Goal: Information Seeking & Learning: Find specific fact

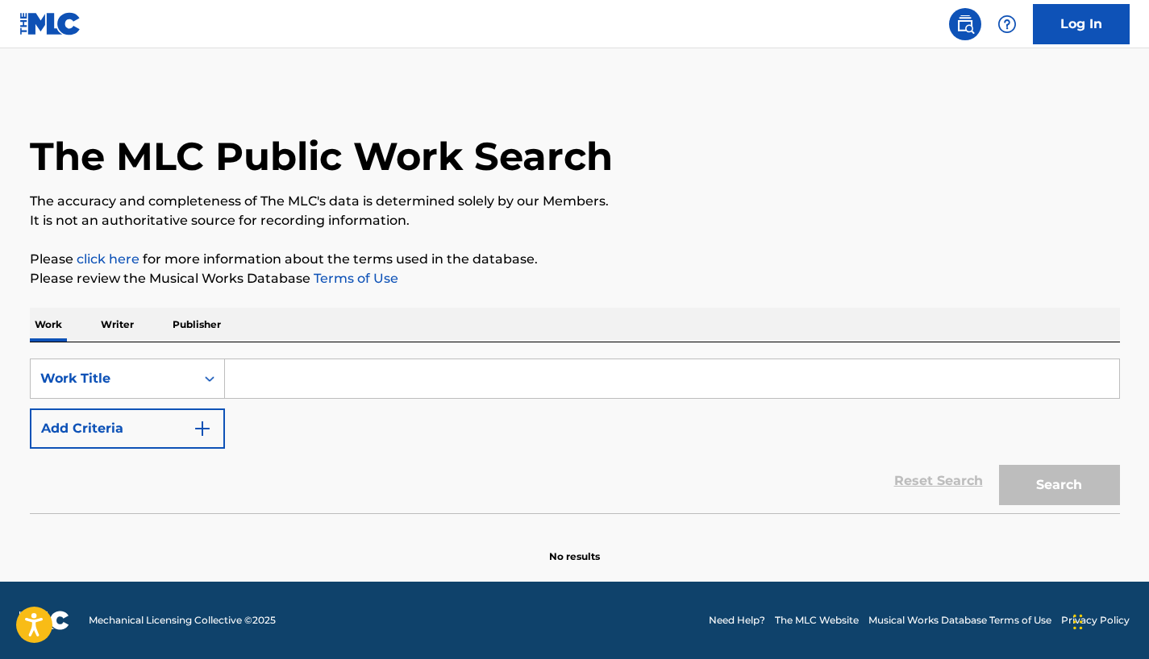
click at [326, 376] on input "Search Form" at bounding box center [672, 378] width 894 height 39
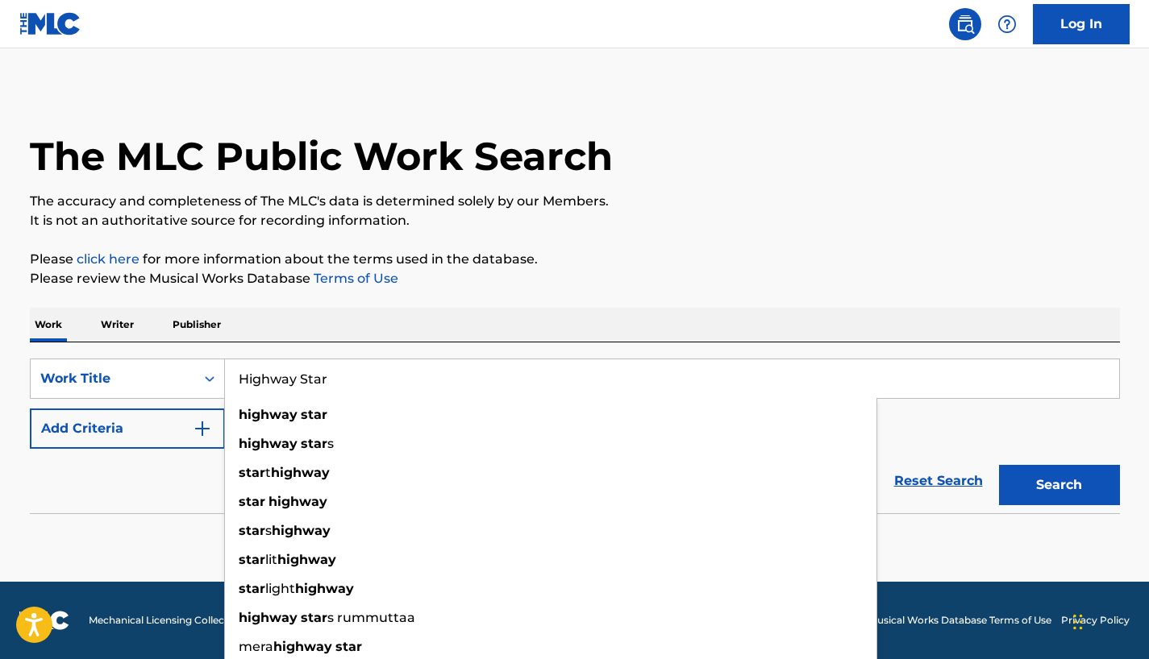
type input "Highway Star"
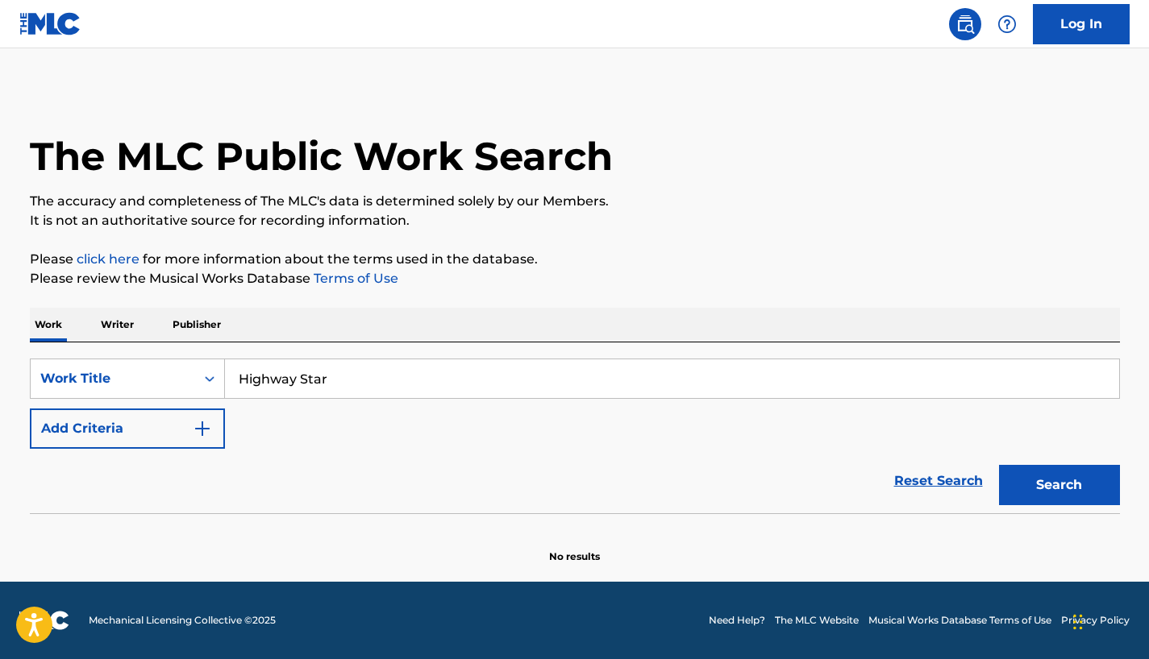
click at [91, 493] on div "Reset Search Search" at bounding box center [575, 481] width 1090 height 64
click at [153, 439] on button "Add Criteria" at bounding box center [127, 429] width 195 height 40
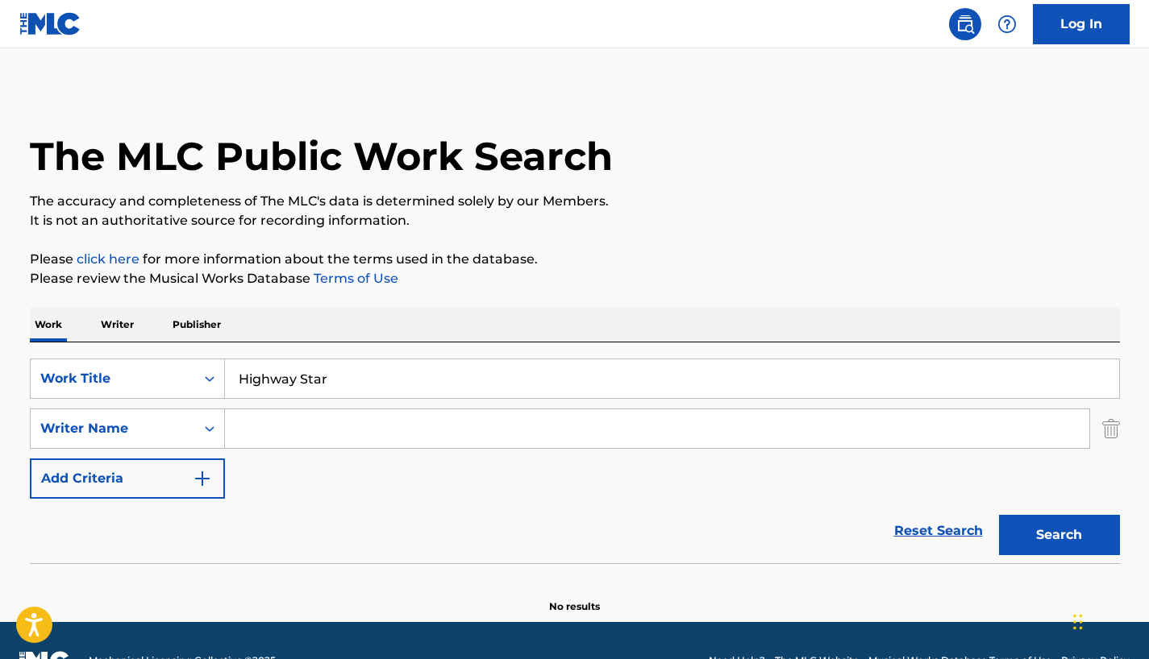
click at [318, 428] on input "Search Form" at bounding box center [657, 428] width 864 height 39
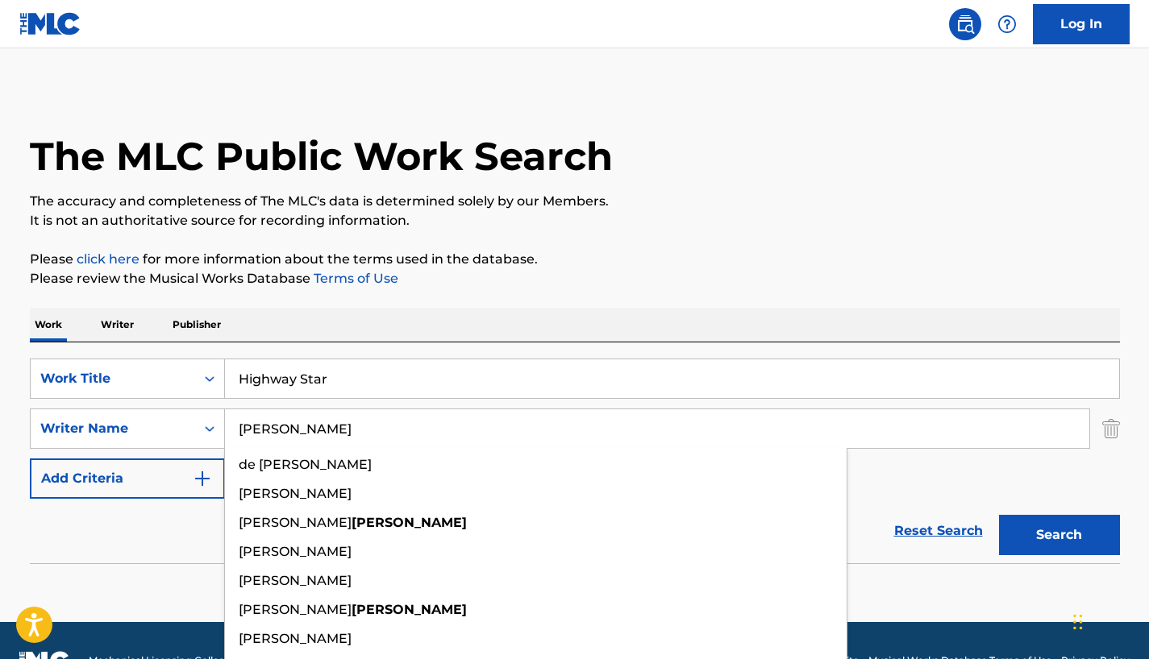
type input "[PERSON_NAME]"
click at [999, 515] on button "Search" at bounding box center [1059, 535] width 121 height 40
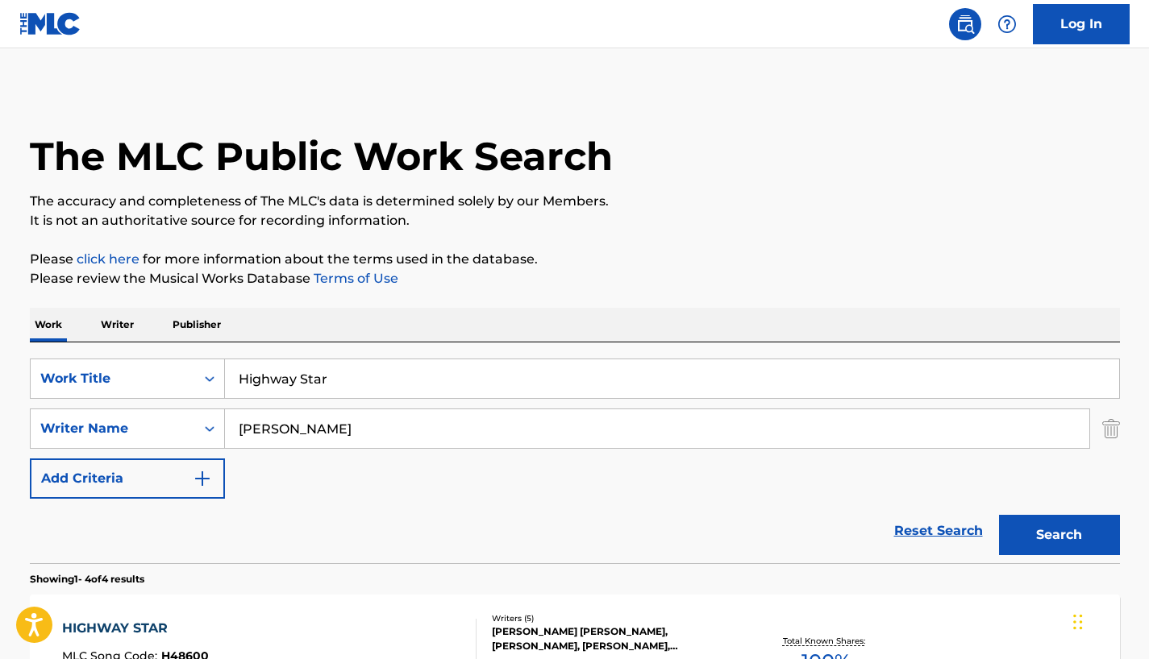
click at [330, 509] on div "Reset Search Search" at bounding box center [575, 531] width 1090 height 64
drag, startPoint x: 329, startPoint y: 509, endPoint x: 326, endPoint y: 447, distance: 62.1
drag, startPoint x: 326, startPoint y: 447, endPoint x: 325, endPoint y: 496, distance: 49.2
click at [325, 496] on div "SearchWithCriteria137aa7b7-1359-410e-be00-a9ac0d39f88d Work Title Highway Star …" at bounding box center [575, 429] width 1090 height 140
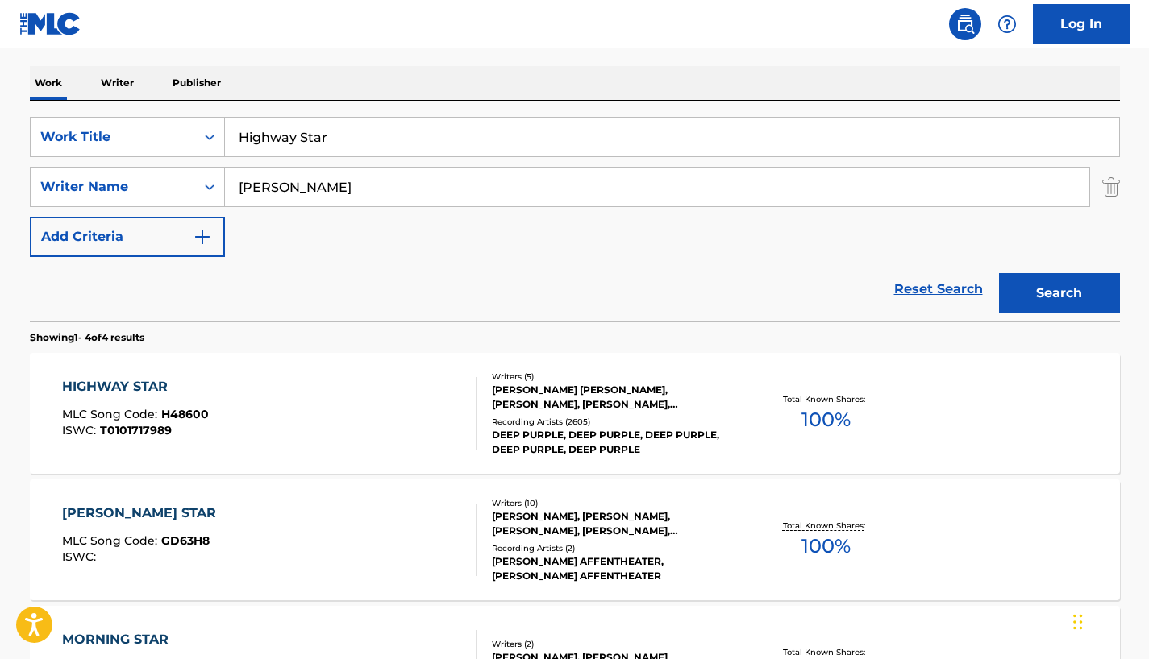
scroll to position [322, 0]
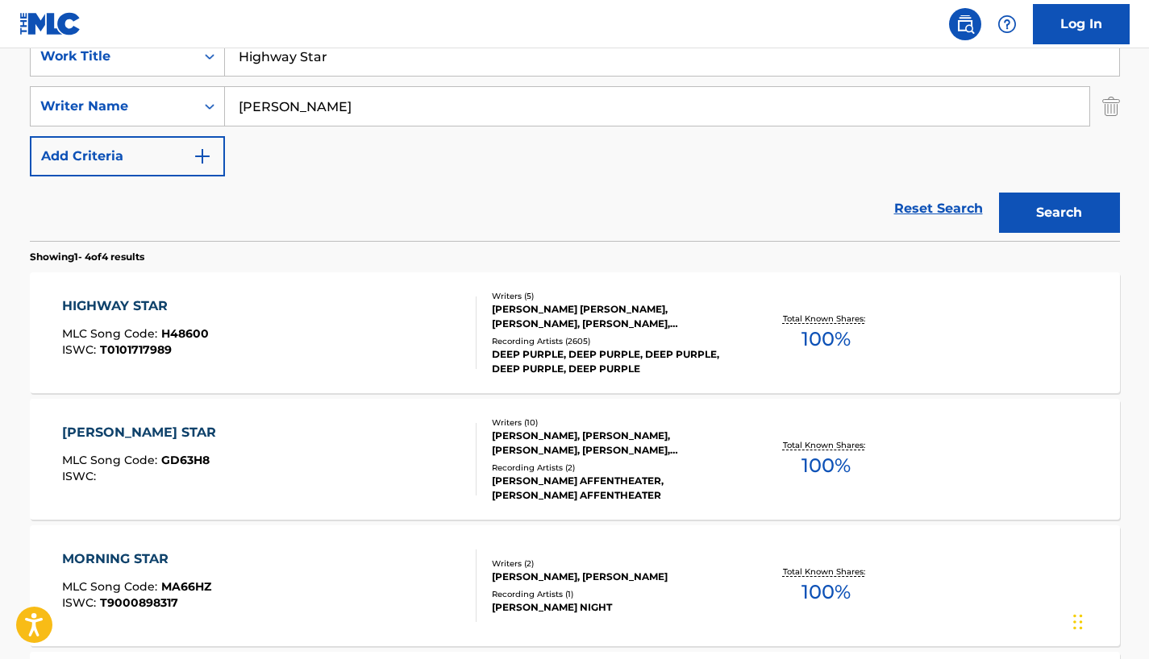
click at [156, 305] on div "HIGHWAY STAR" at bounding box center [135, 306] width 147 height 19
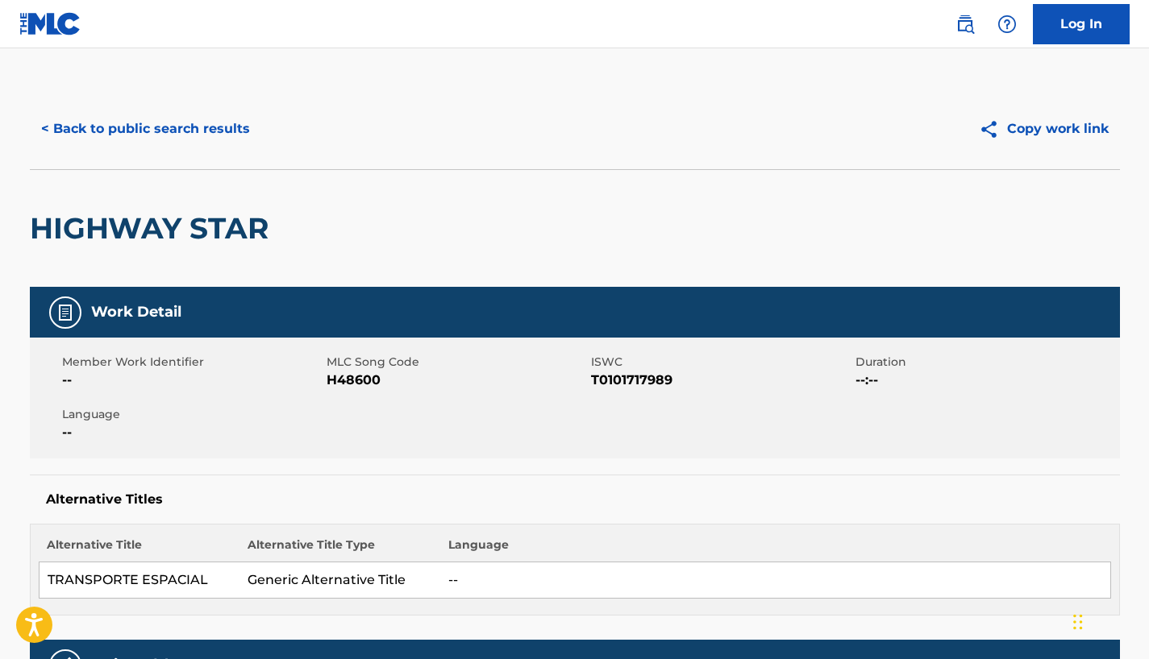
click at [416, 241] on div "HIGHWAY STAR" at bounding box center [575, 228] width 1090 height 118
click at [443, 232] on div "HIGHWAY STAR" at bounding box center [575, 228] width 1090 height 118
click at [966, 27] on img at bounding box center [964, 24] width 19 height 19
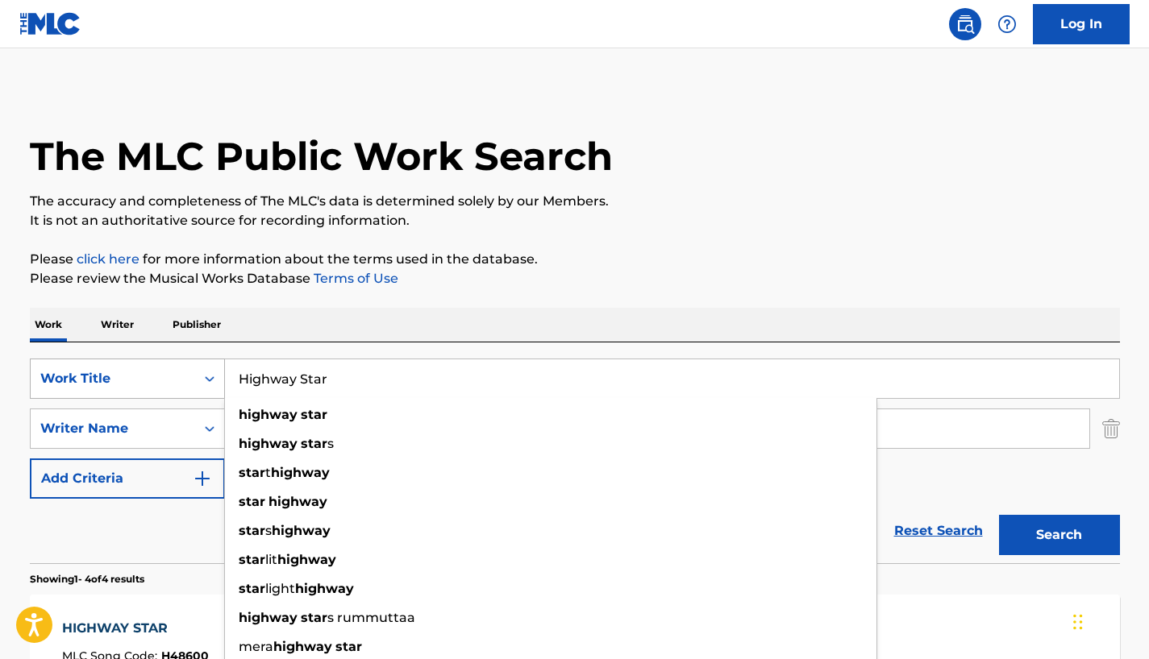
drag, startPoint x: 341, startPoint y: 384, endPoint x: 201, endPoint y: 376, distance: 139.6
click at [201, 376] on div "SearchWithCriteria137aa7b7-1359-410e-be00-a9ac0d39f88d Work Title Highway Star …" at bounding box center [575, 379] width 1090 height 40
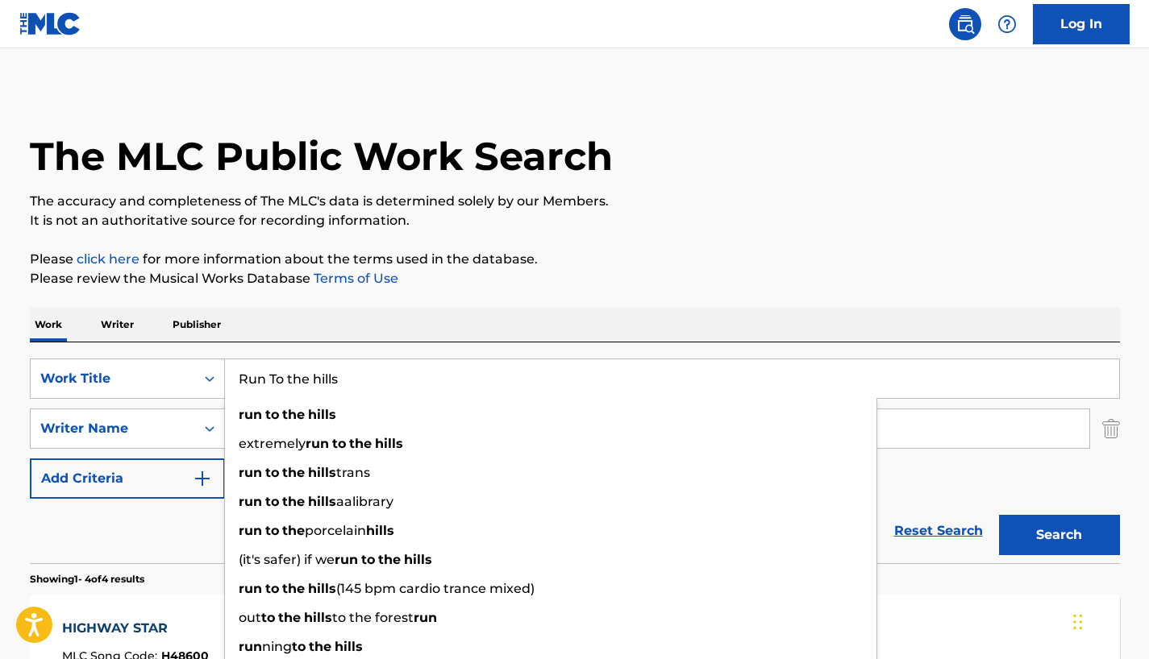
type input "Run To the hills"
click at [181, 578] on section "Showing 1 - 4 of 4 results" at bounding box center [575, 574] width 1090 height 23
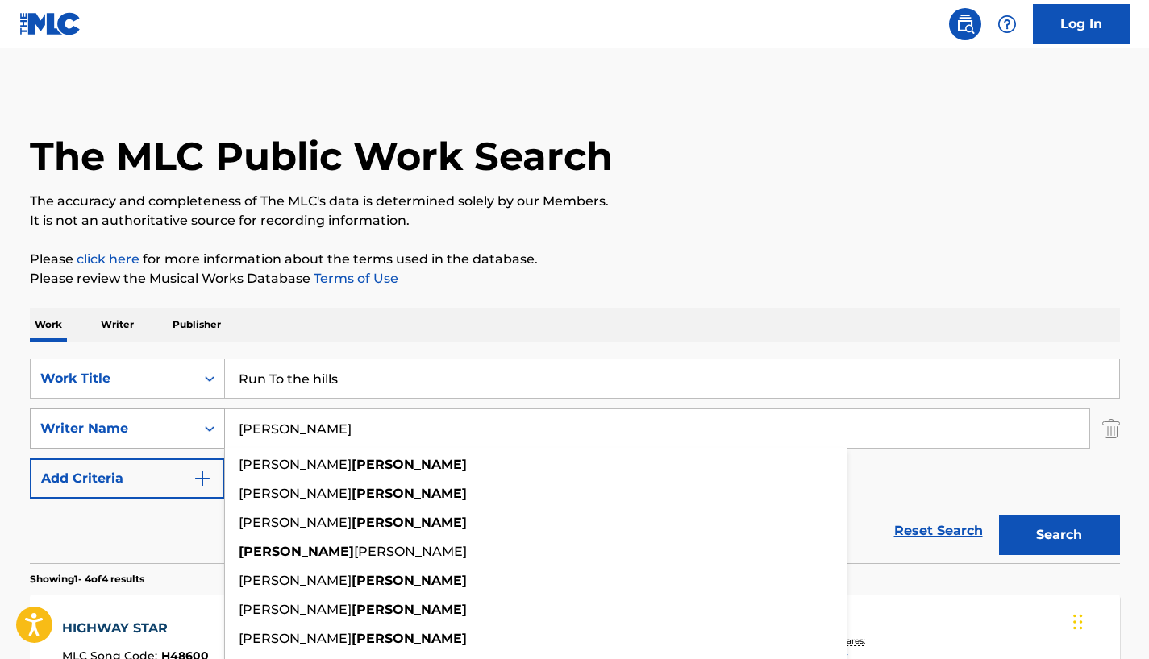
drag, startPoint x: 342, startPoint y: 432, endPoint x: 216, endPoint y: 431, distance: 125.7
click at [216, 431] on div "SearchWithCriteria17f020d8-0ed8-469c-9a4d-0742b9431969 Writer Name [PERSON_NAME…" at bounding box center [575, 429] width 1090 height 40
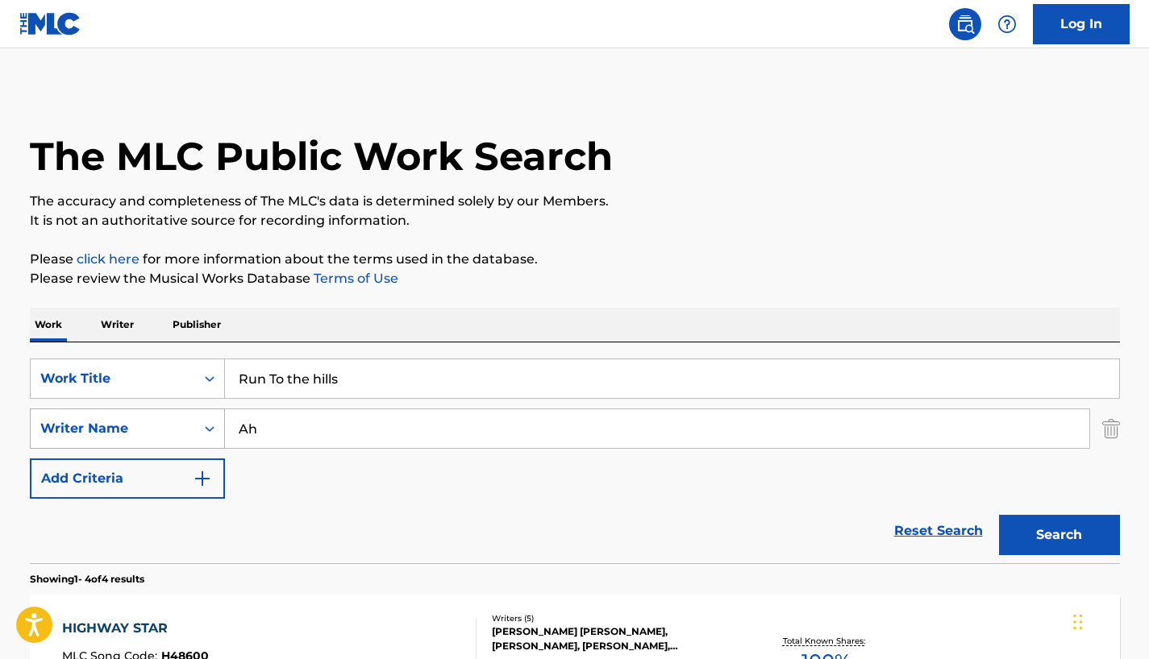
type input "A"
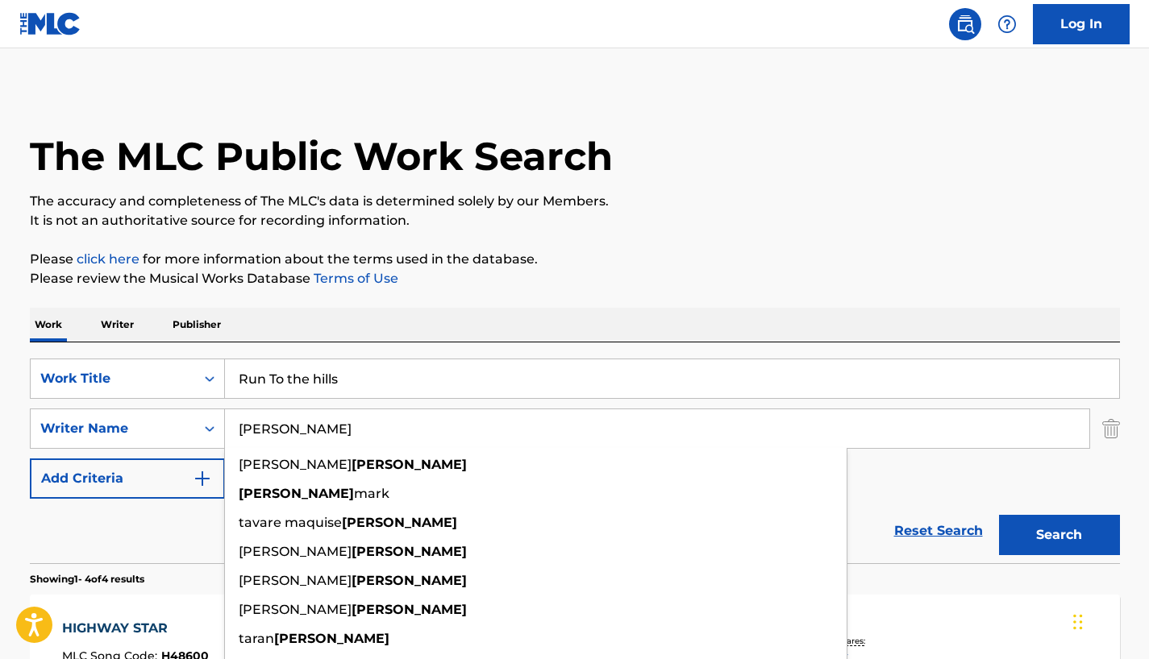
type input "[PERSON_NAME]"
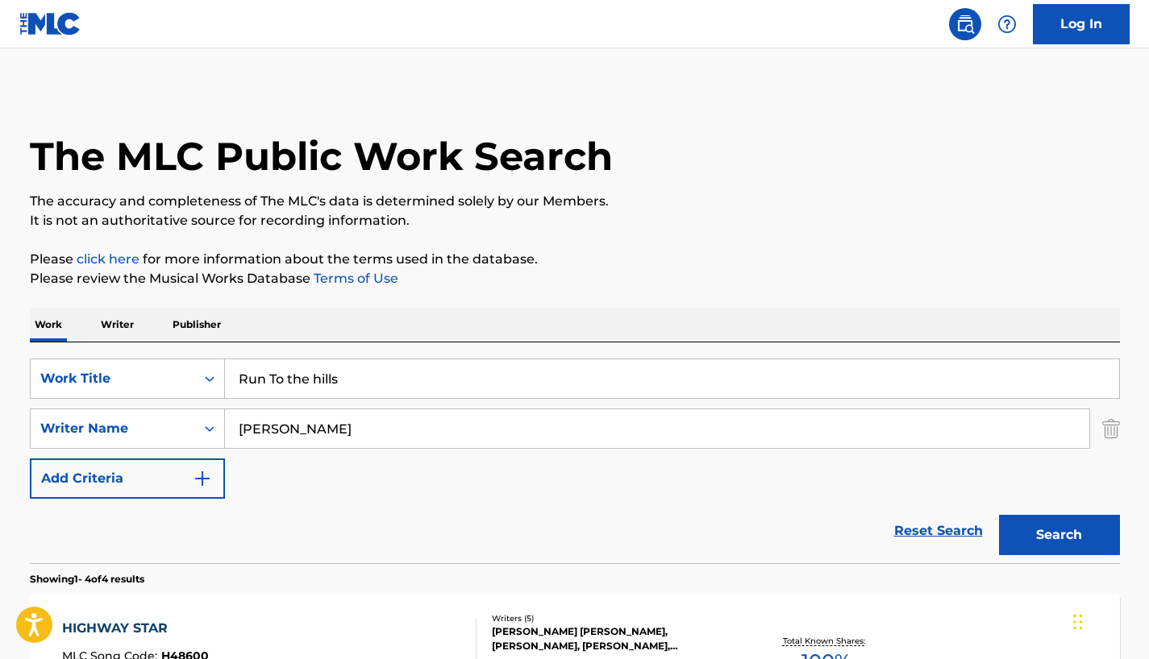
click at [166, 523] on div "Reset Search Search" at bounding box center [575, 531] width 1090 height 64
click at [1057, 527] on button "Search" at bounding box center [1059, 535] width 121 height 40
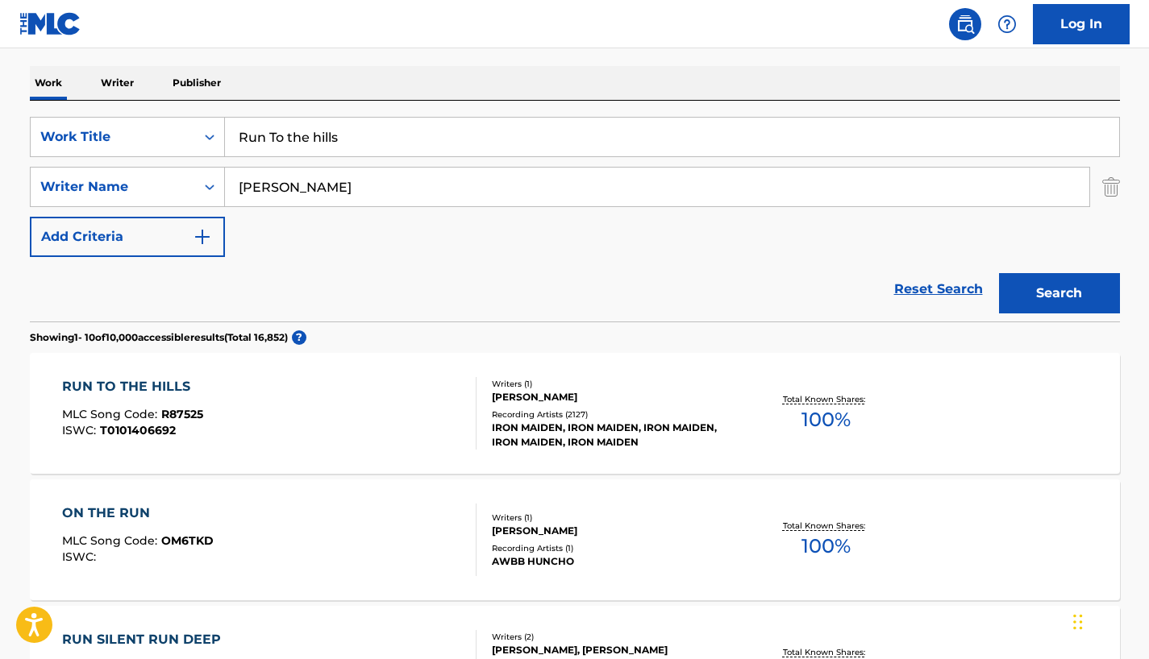
scroll to position [322, 0]
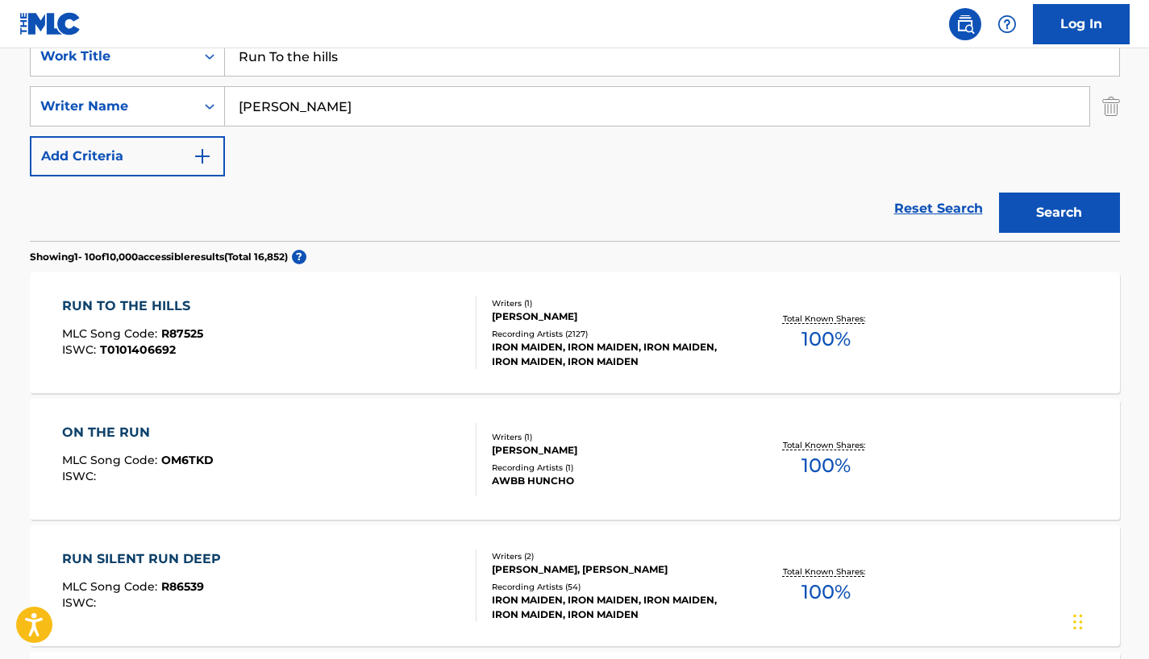
click at [168, 308] on div "RUN TO THE HILLS" at bounding box center [132, 306] width 141 height 19
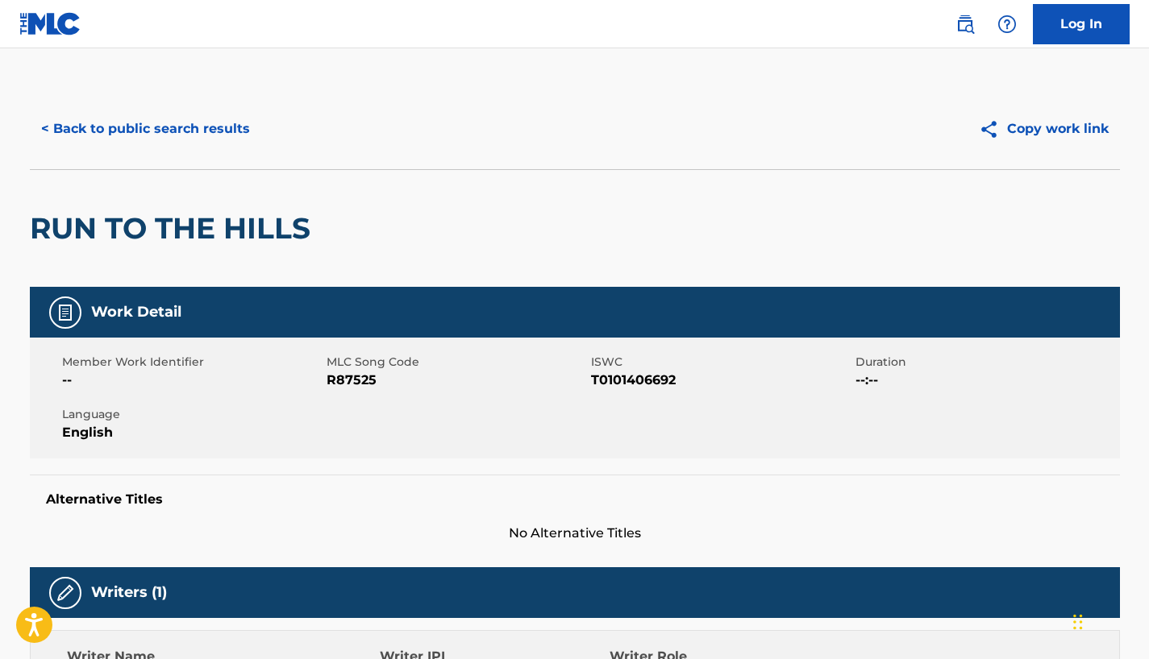
click at [349, 499] on h5 "Alternative Titles" at bounding box center [574, 500] width 1057 height 16
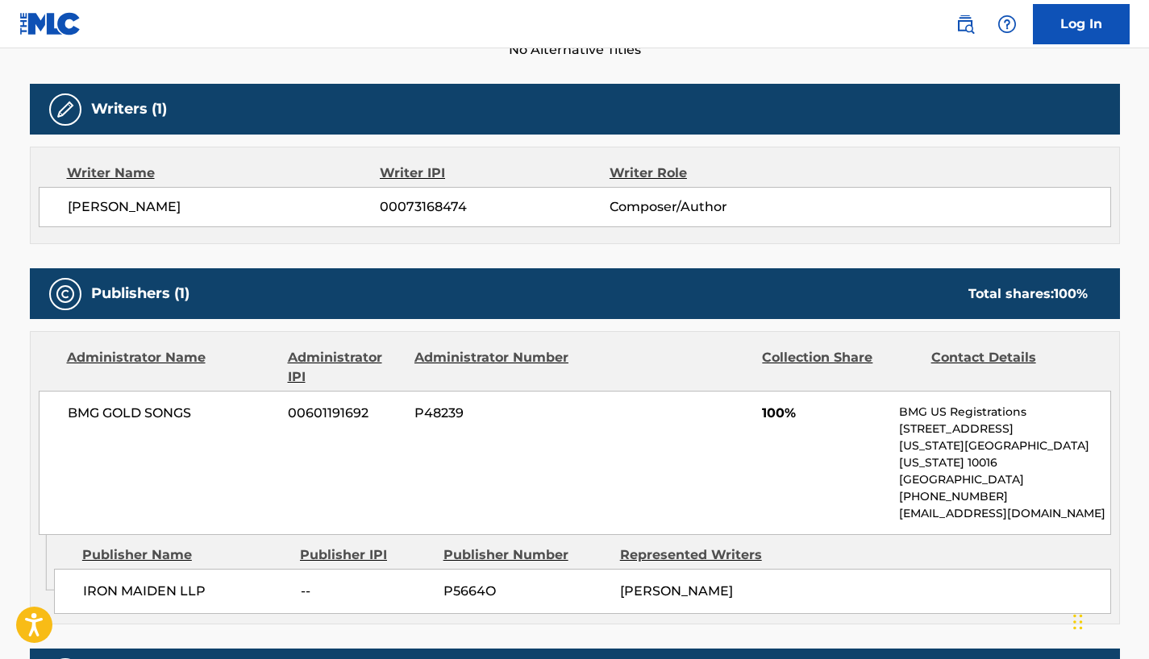
scroll to position [564, 0]
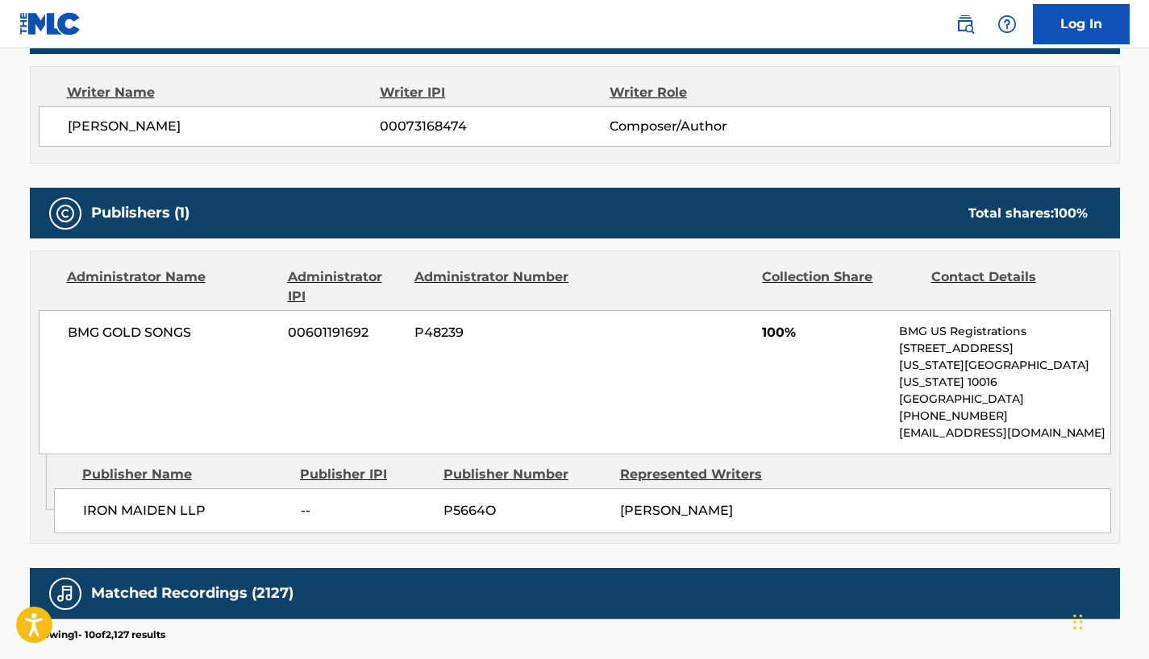
click at [274, 364] on div "BMG GOLD SONGS 00601191692 P48239 100% BMG US Registrations [STREET_ADDRESS][US…" at bounding box center [575, 382] width 1072 height 144
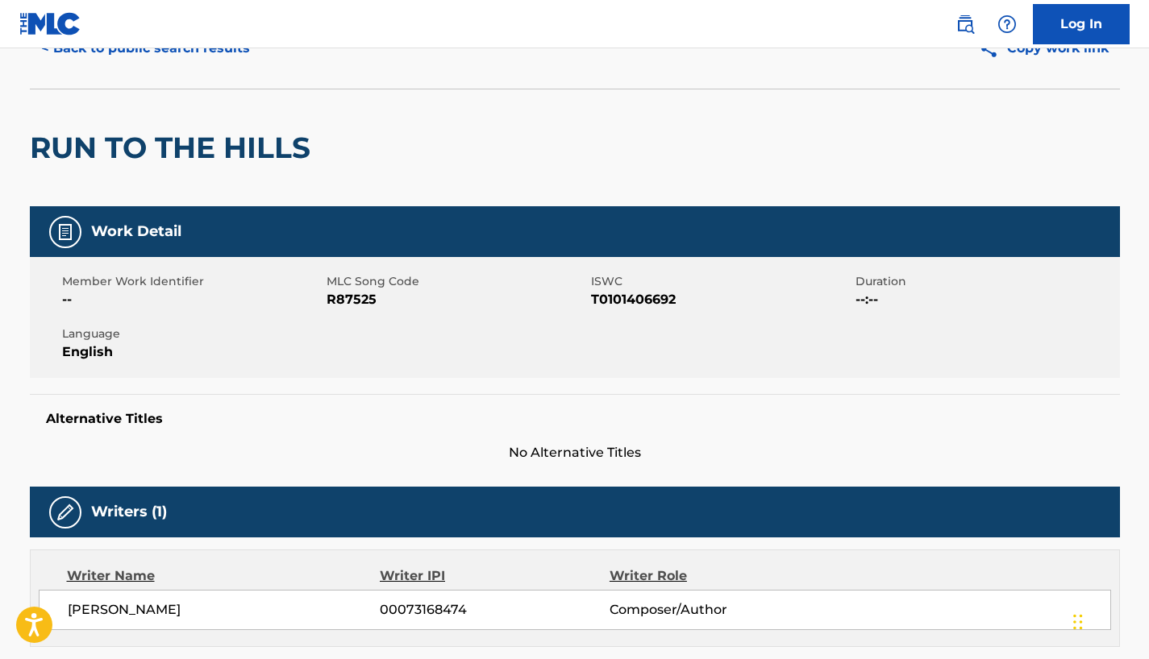
scroll to position [0, 0]
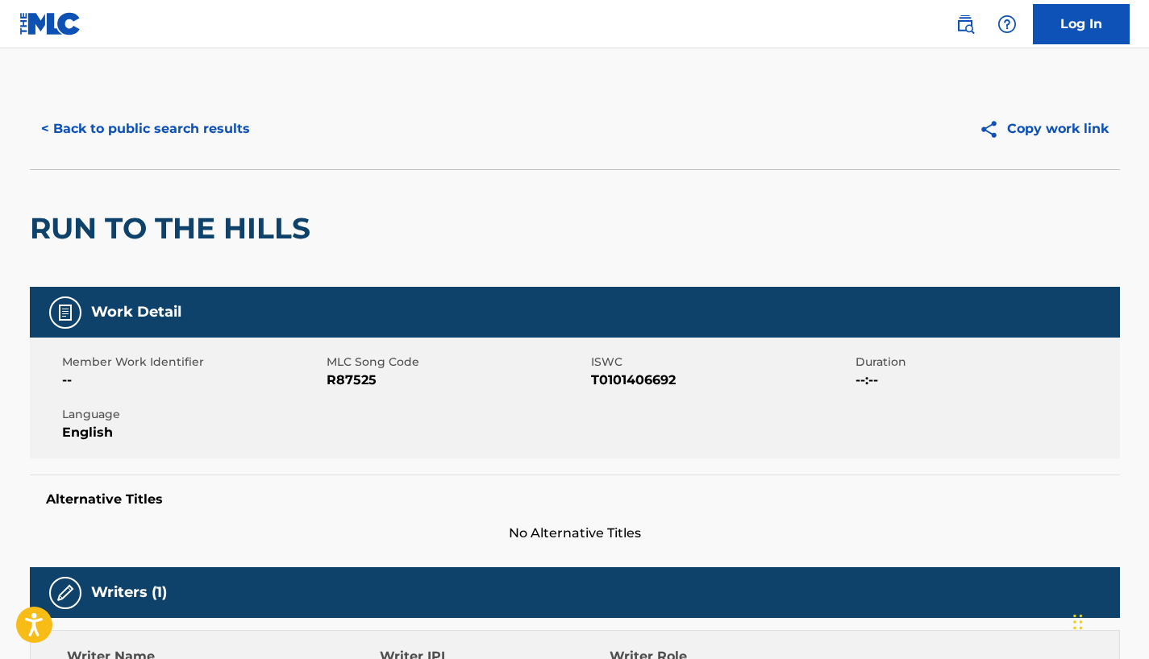
click at [192, 127] on button "< Back to public search results" at bounding box center [145, 129] width 231 height 40
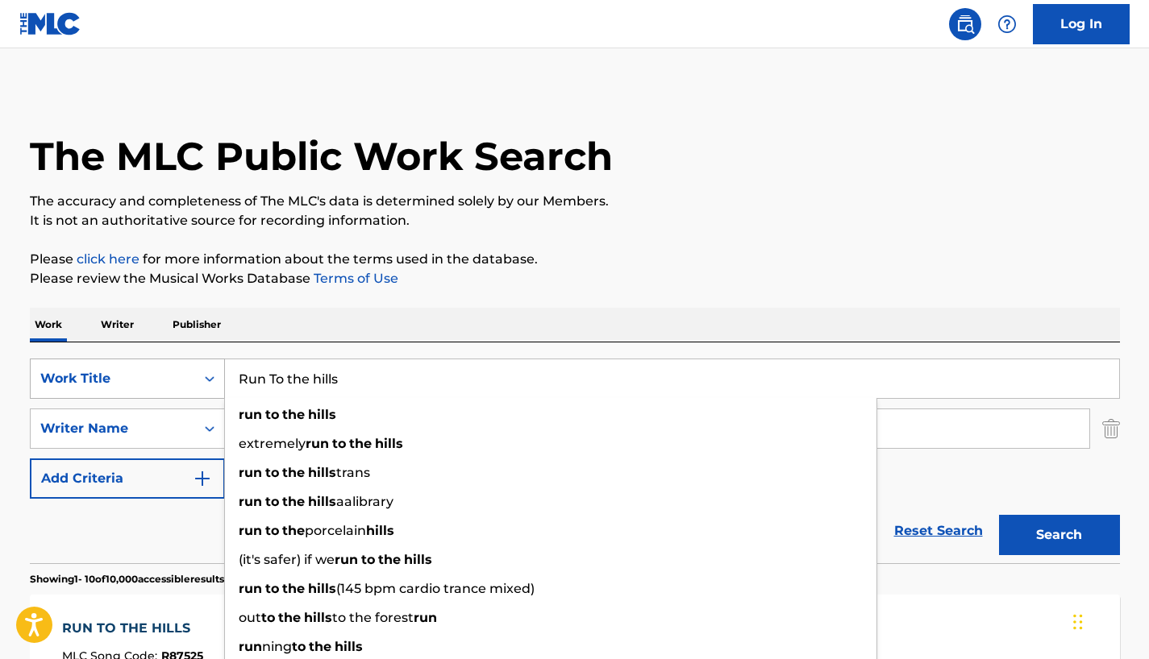
drag, startPoint x: 358, startPoint y: 388, endPoint x: 155, endPoint y: 365, distance: 204.4
click at [154, 365] on div "SearchWithCriteria137aa7b7-1359-410e-be00-a9ac0d39f88d Work Title Run To the hi…" at bounding box center [575, 379] width 1090 height 40
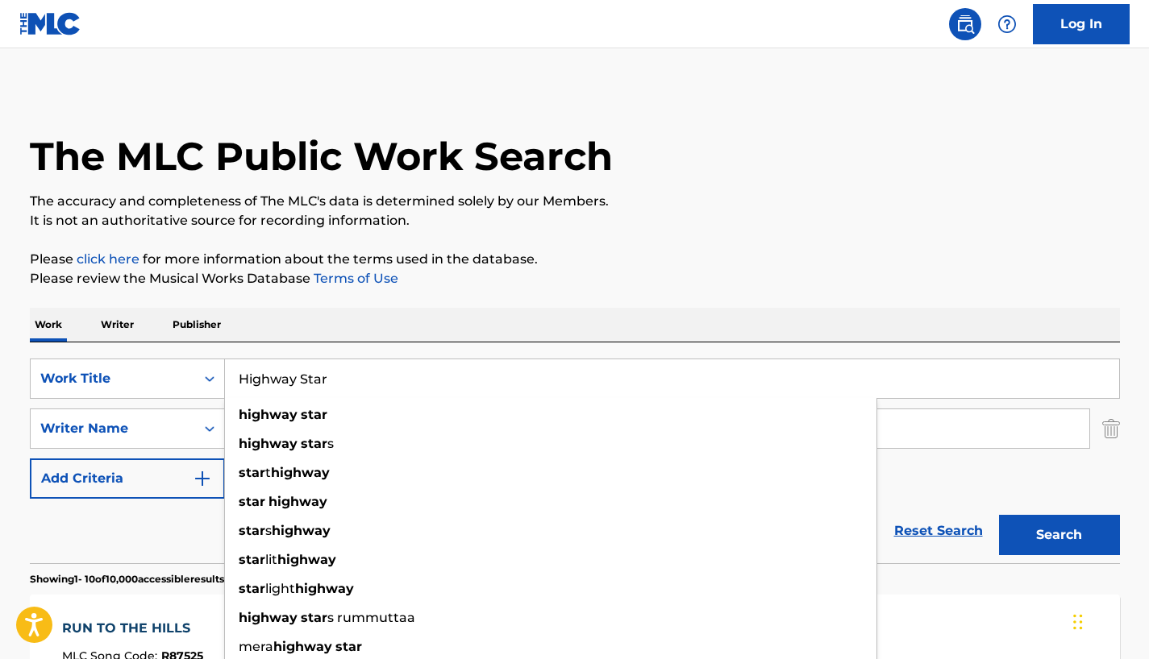
type input "Highway Star"
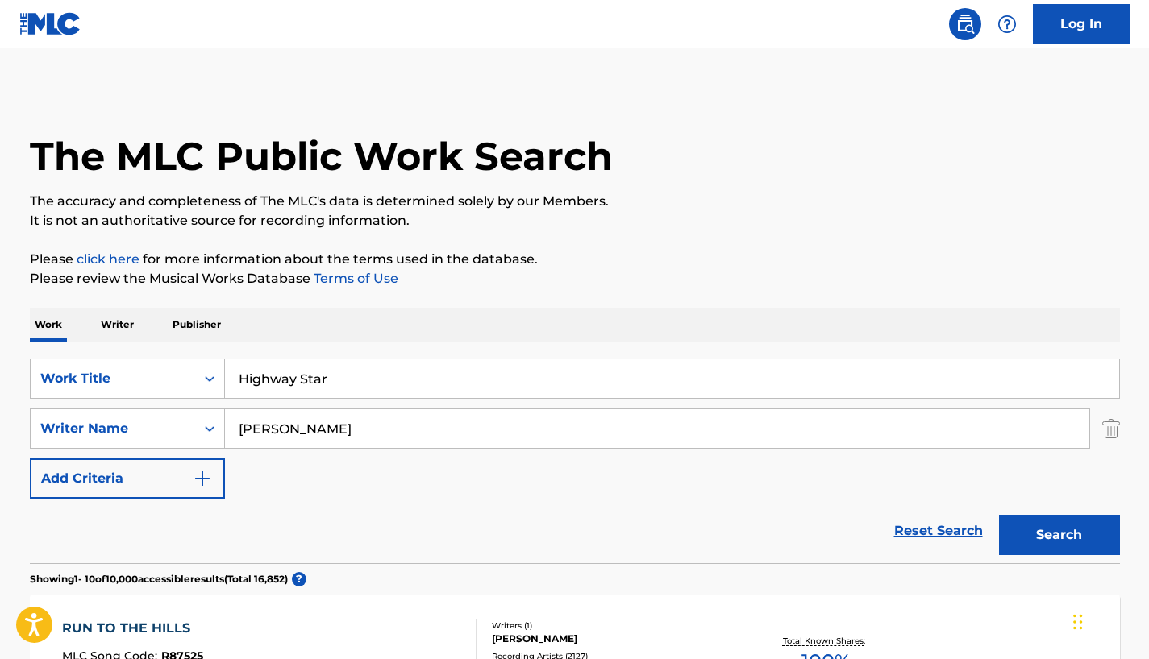
click at [606, 285] on p "Please review the Musical Works Database Terms of Use" at bounding box center [575, 278] width 1090 height 19
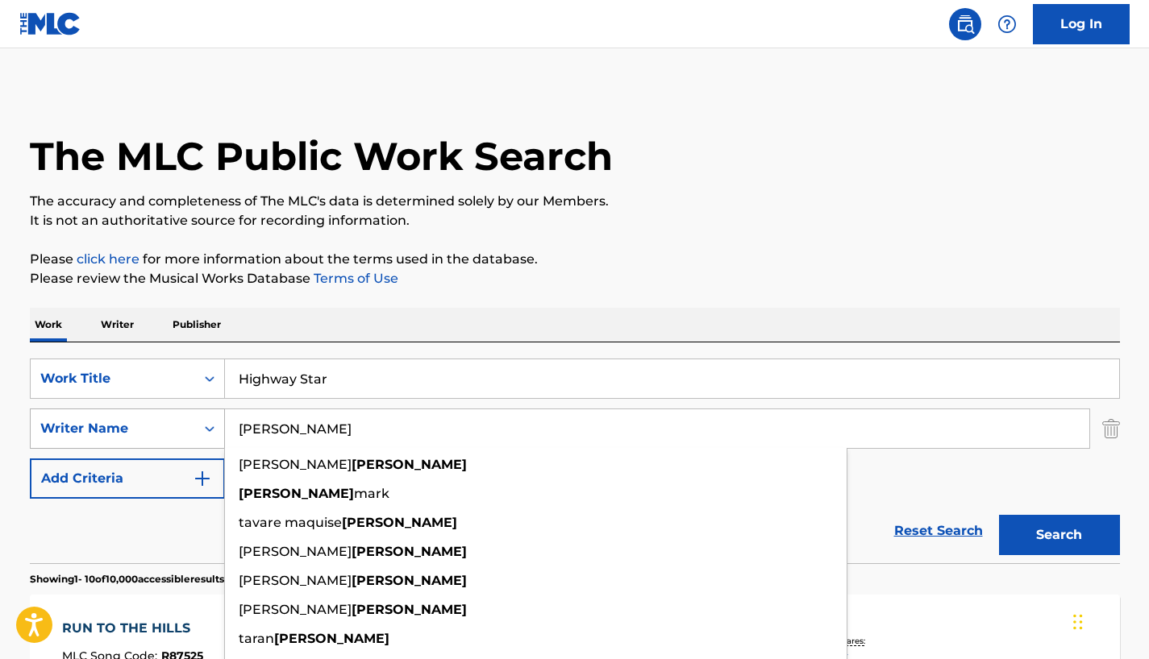
drag, startPoint x: 285, startPoint y: 426, endPoint x: 220, endPoint y: 426, distance: 64.5
click at [220, 426] on div "SearchWithCriteria17f020d8-0ed8-469c-9a4d-0742b9431969 Writer Name [PERSON_NAME…" at bounding box center [575, 429] width 1090 height 40
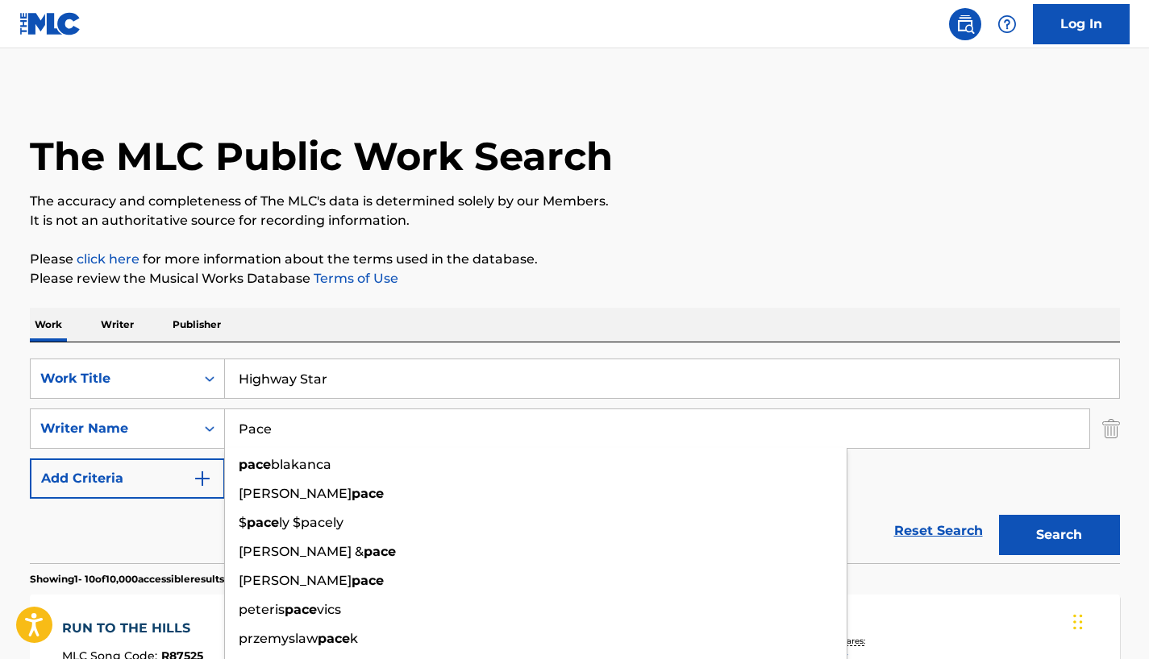
click at [184, 510] on div "Reset Search Search" at bounding box center [575, 531] width 1090 height 64
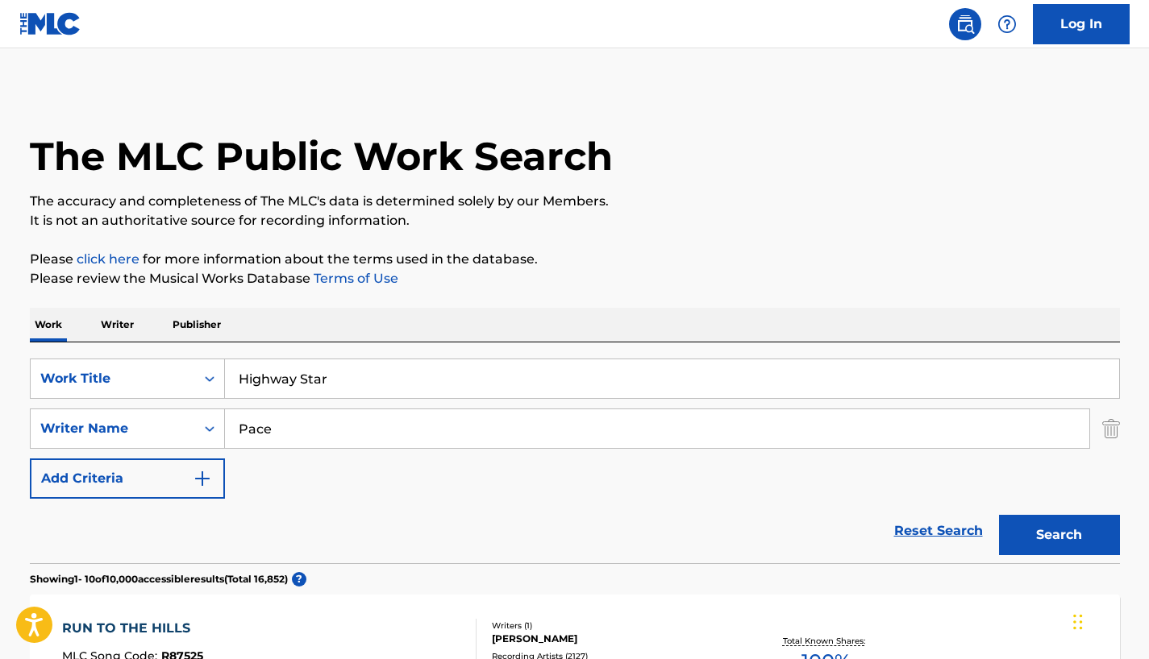
click at [1061, 528] on button "Search" at bounding box center [1059, 535] width 121 height 40
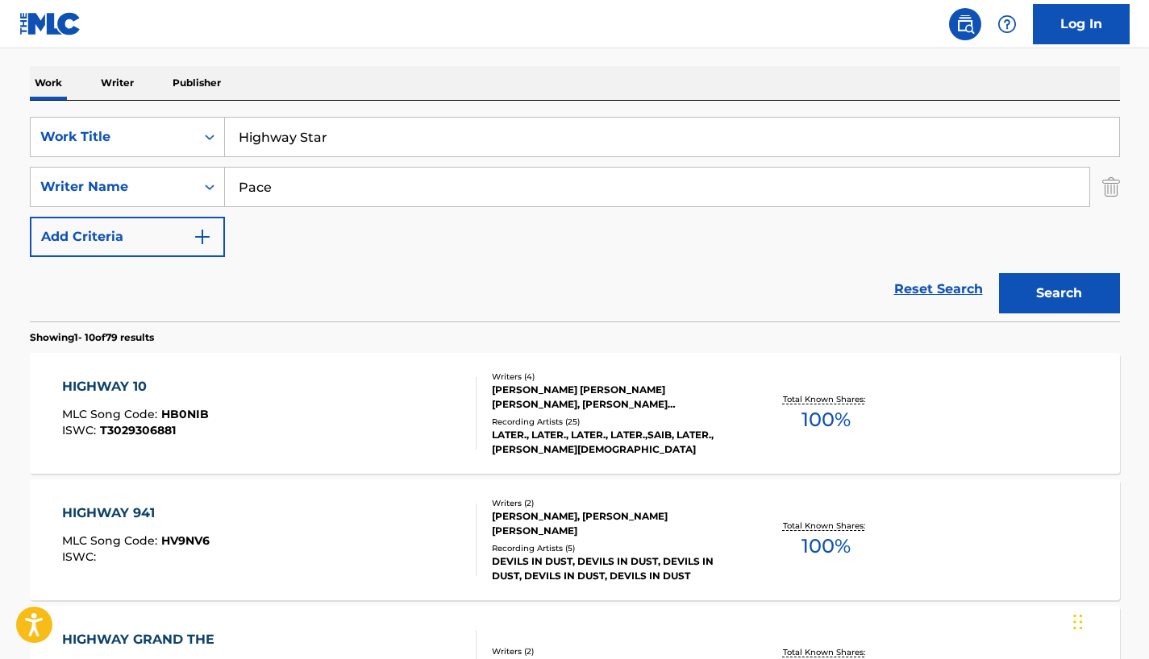
scroll to position [322, 0]
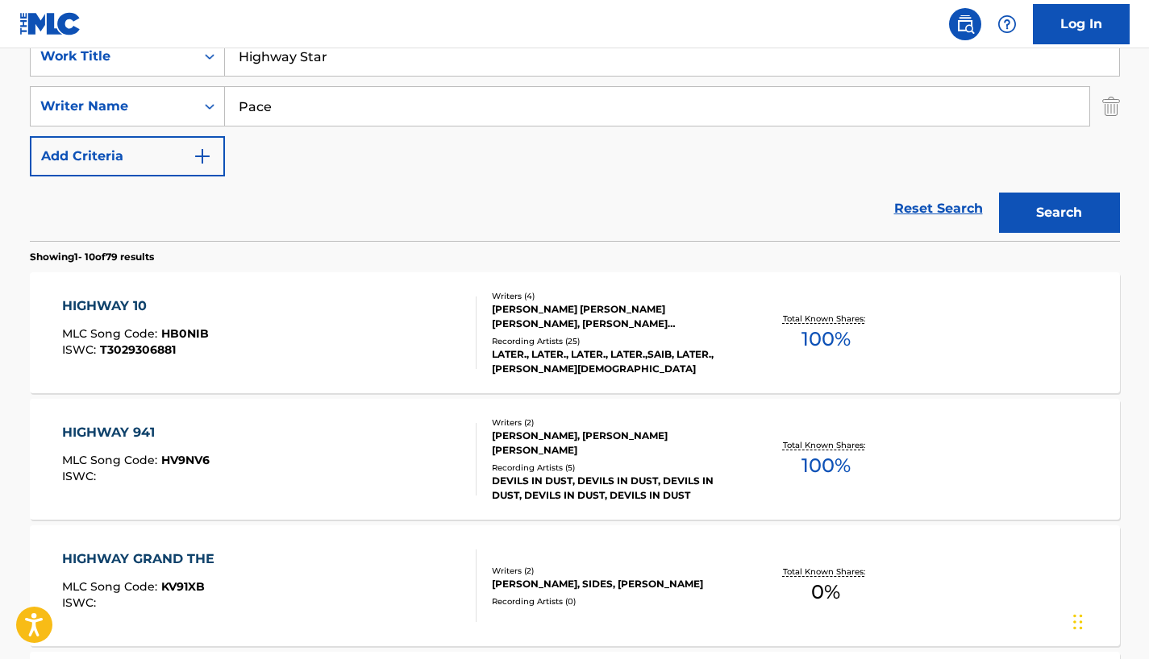
click at [255, 110] on input "Pace" at bounding box center [657, 106] width 864 height 39
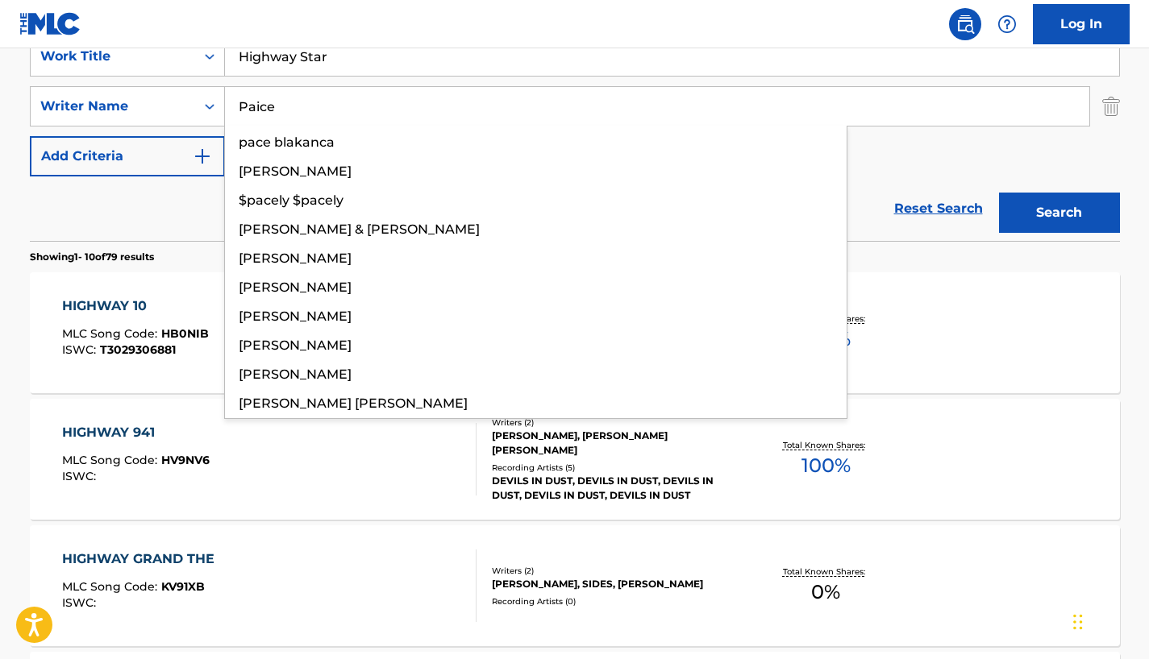
type input "Paice"
click at [999, 193] on button "Search" at bounding box center [1059, 213] width 121 height 40
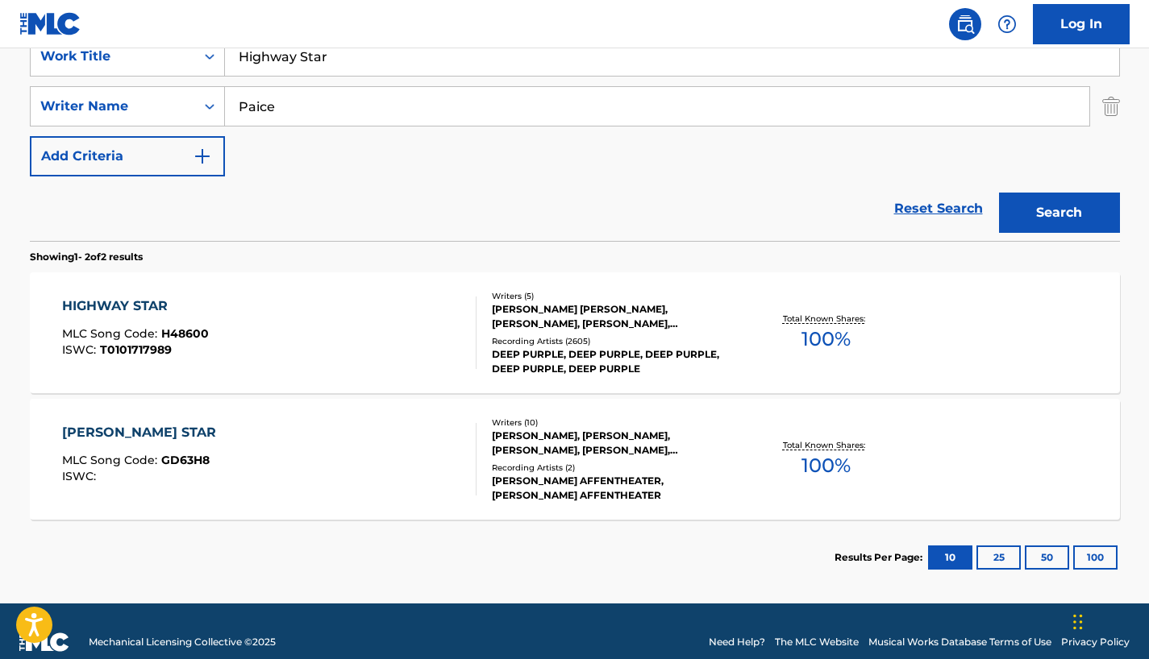
click at [127, 301] on div "HIGHWAY STAR" at bounding box center [135, 306] width 147 height 19
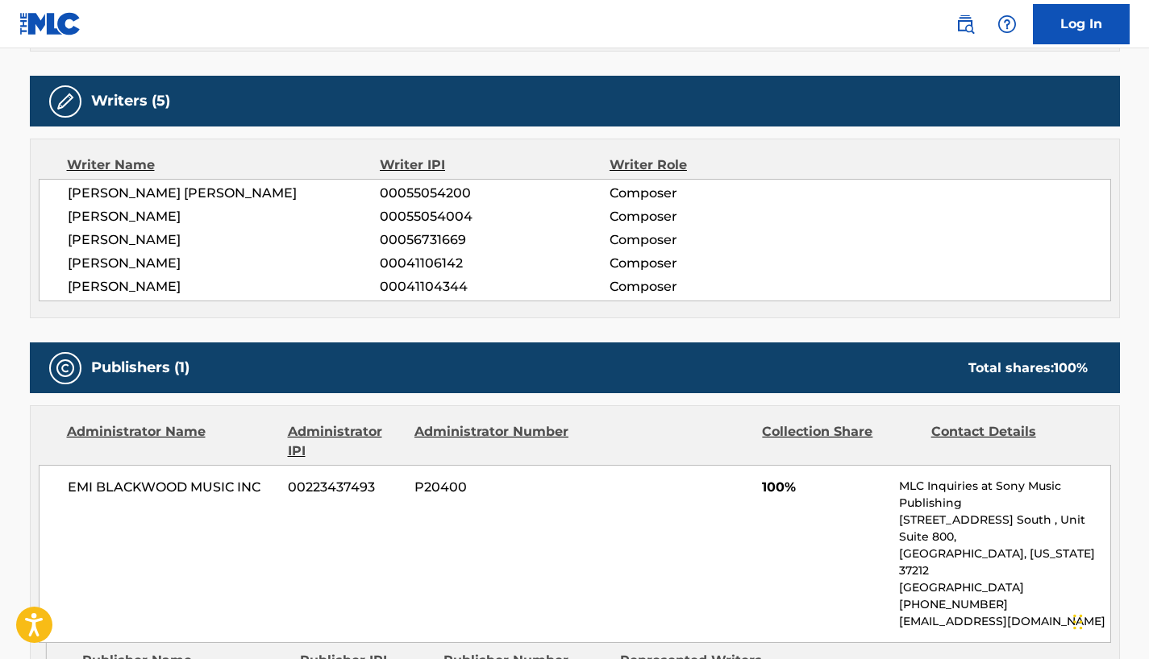
scroll to position [484, 0]
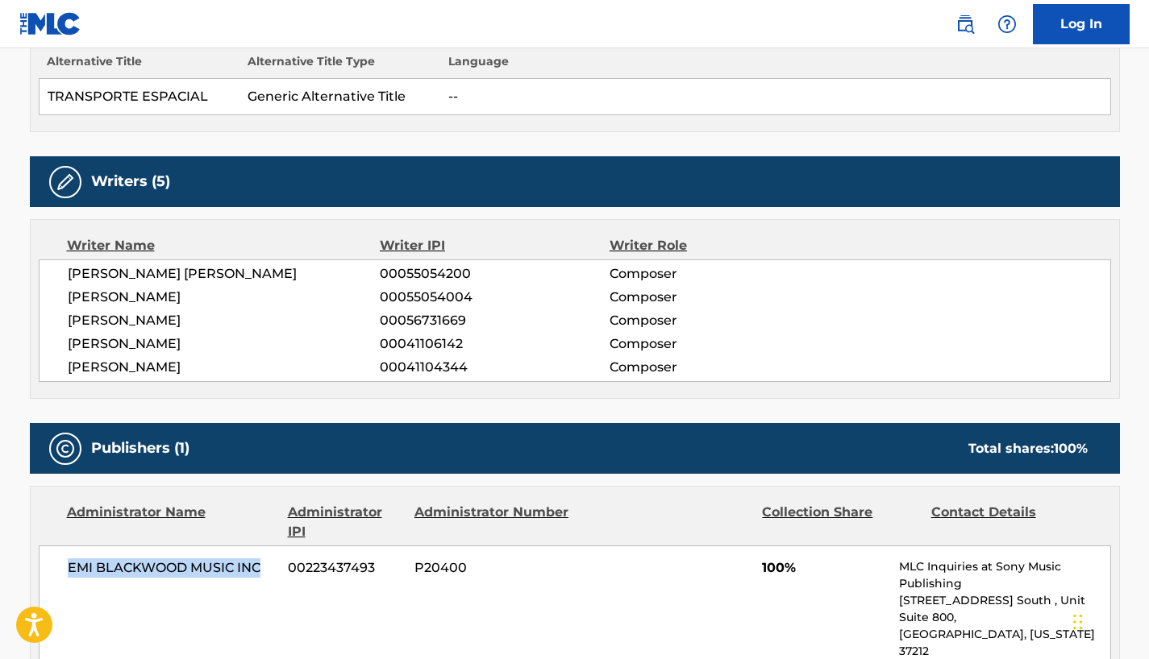
drag, startPoint x: 262, startPoint y: 572, endPoint x: 69, endPoint y: 566, distance: 193.5
click at [69, 566] on span "EMI BLACKWOOD MUSIC INC" at bounding box center [172, 568] width 209 height 19
copy span "EMI BLACKWOOD MUSIC INC"
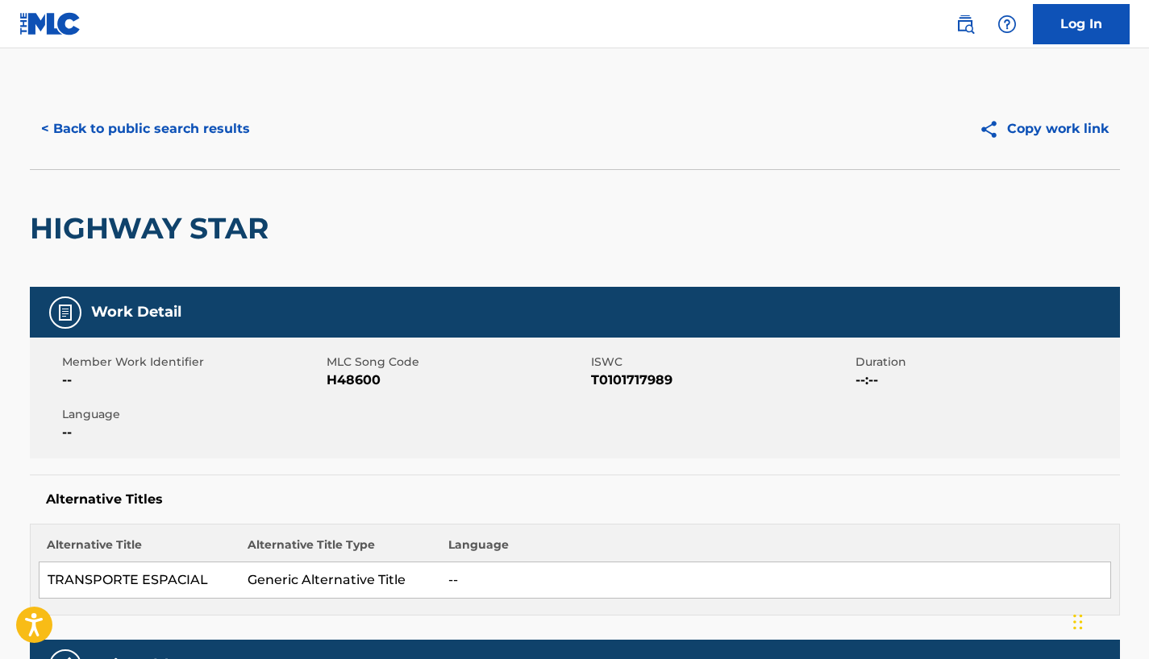
click at [99, 131] on button "< Back to public search results" at bounding box center [145, 129] width 231 height 40
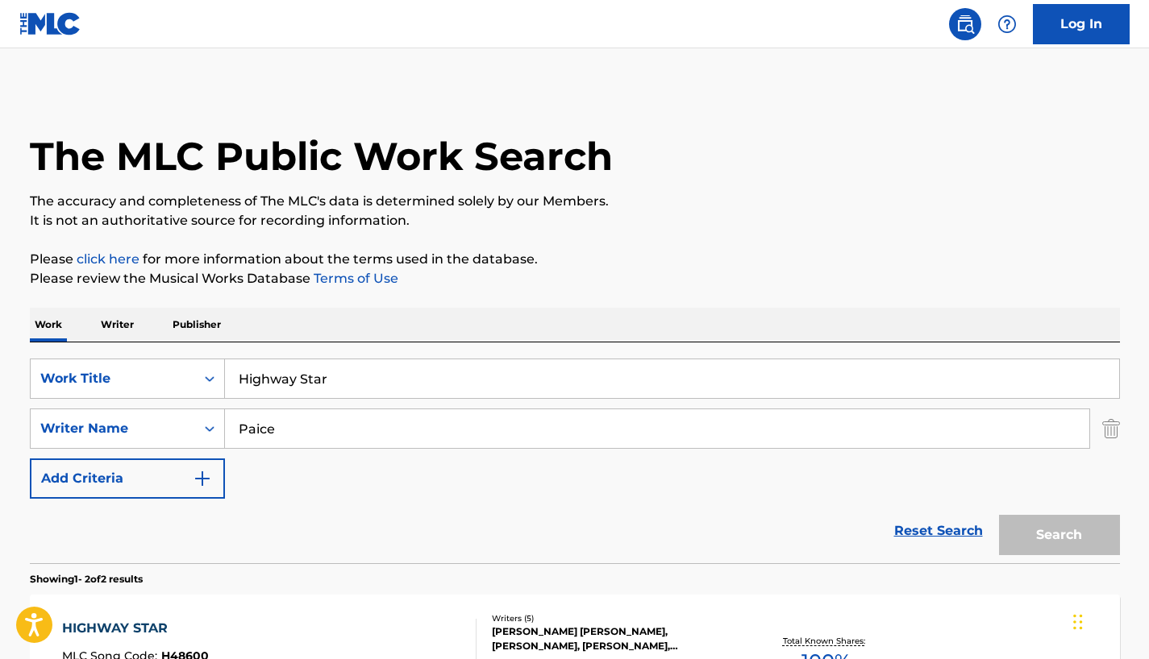
scroll to position [252, 0]
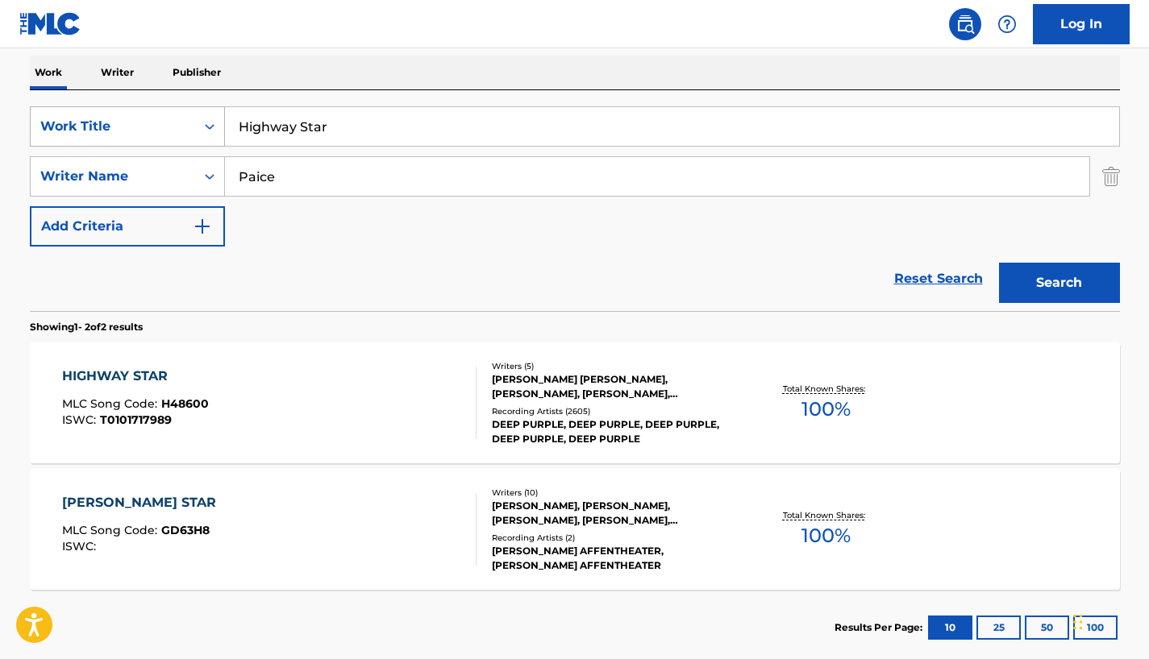
drag, startPoint x: 336, startPoint y: 124, endPoint x: 135, endPoint y: 124, distance: 201.5
click at [138, 124] on div "SearchWithCriteria137aa7b7-1359-410e-be00-a9ac0d39f88d Work Title Highway Star" at bounding box center [575, 126] width 1090 height 40
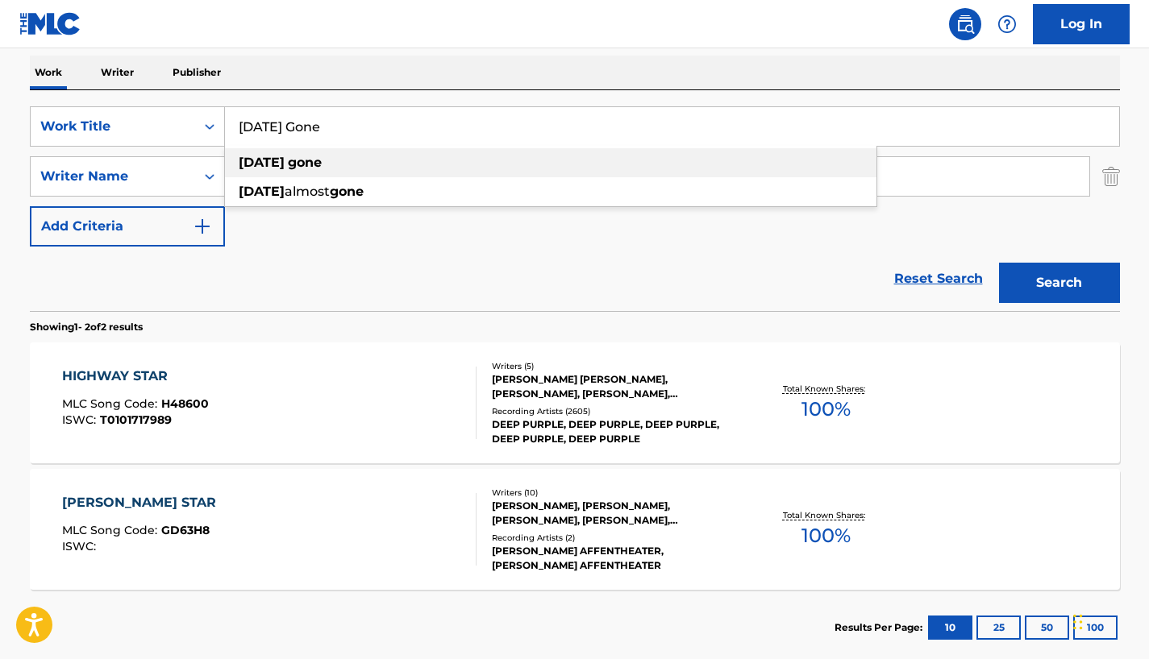
click at [314, 153] on div "[DATE] gone" at bounding box center [550, 162] width 651 height 29
type input "[DATE] gone"
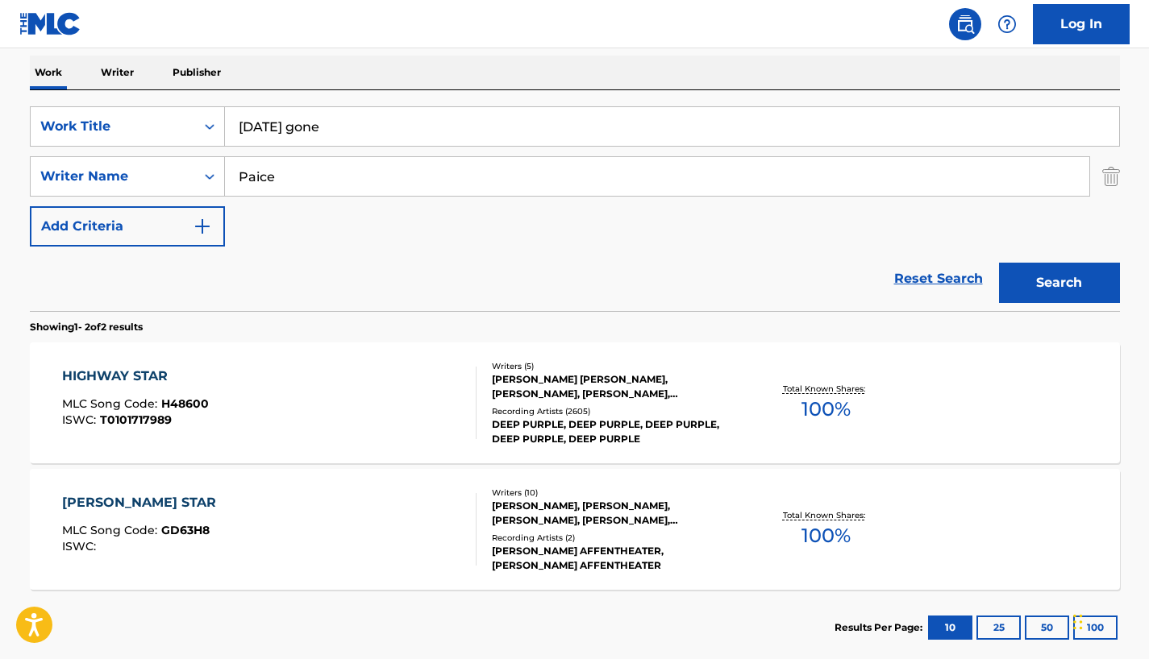
click at [305, 184] on input "Paice" at bounding box center [657, 176] width 864 height 39
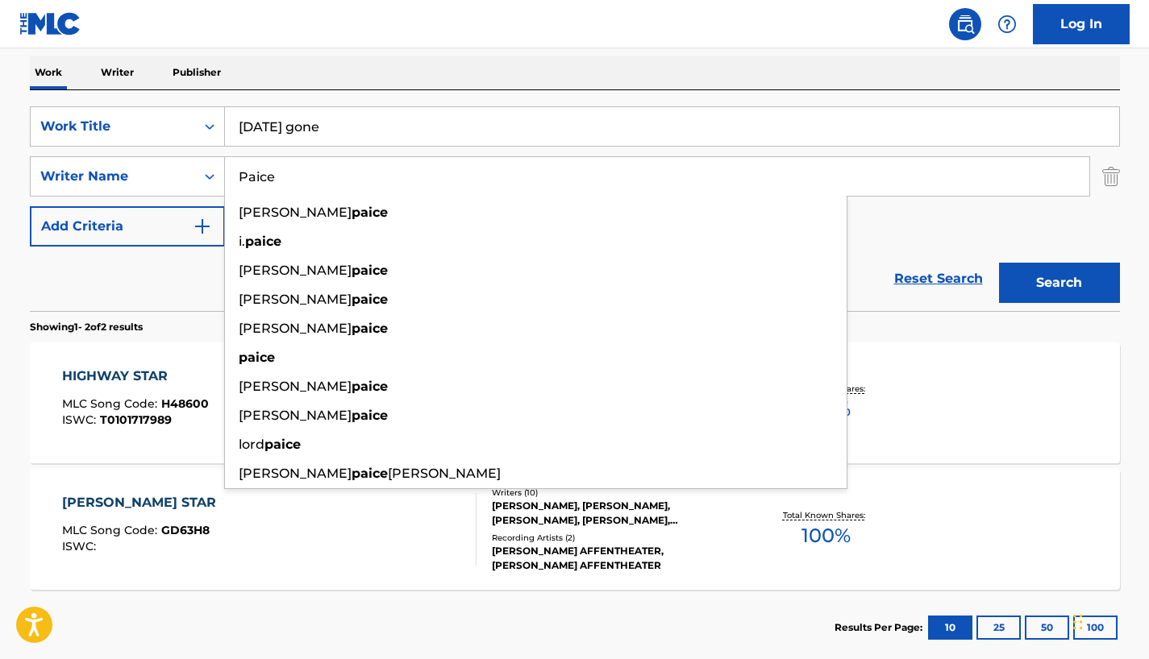
click at [305, 184] on input "Paice" at bounding box center [657, 176] width 864 height 39
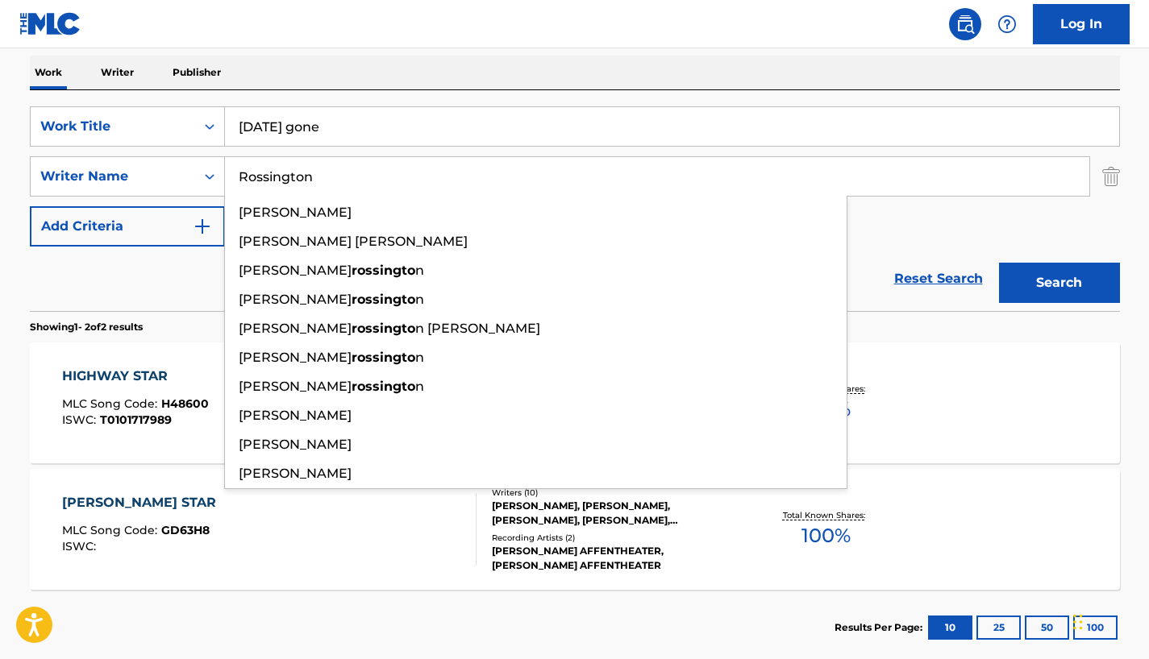
click at [999, 263] on button "Search" at bounding box center [1059, 283] width 121 height 40
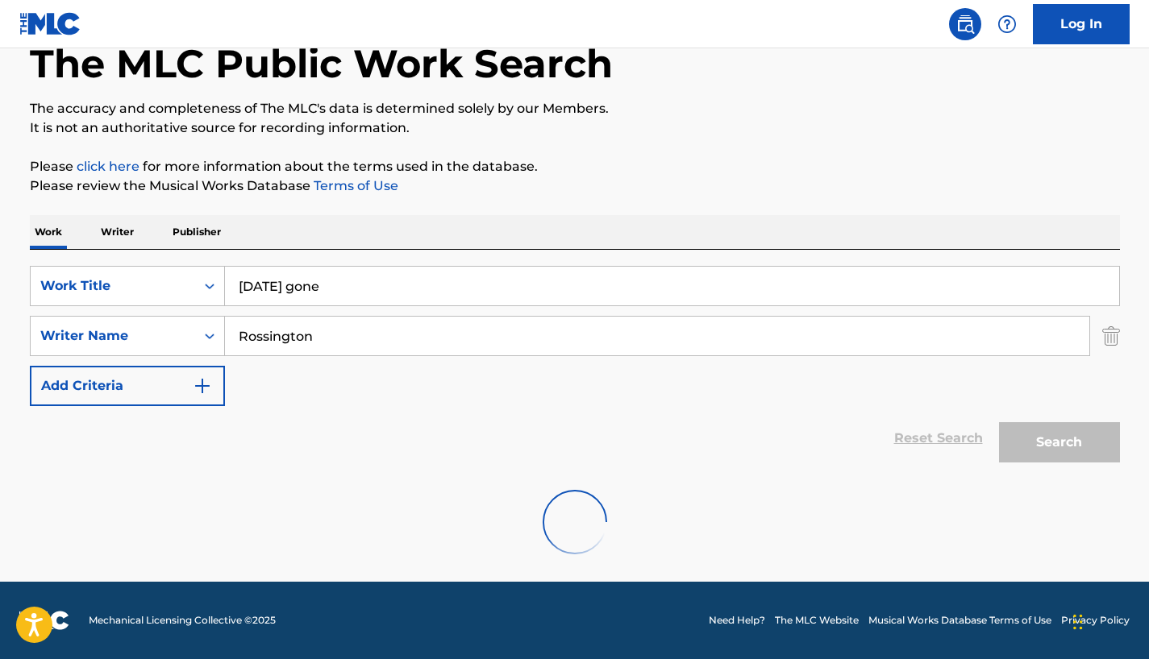
scroll to position [218, 0]
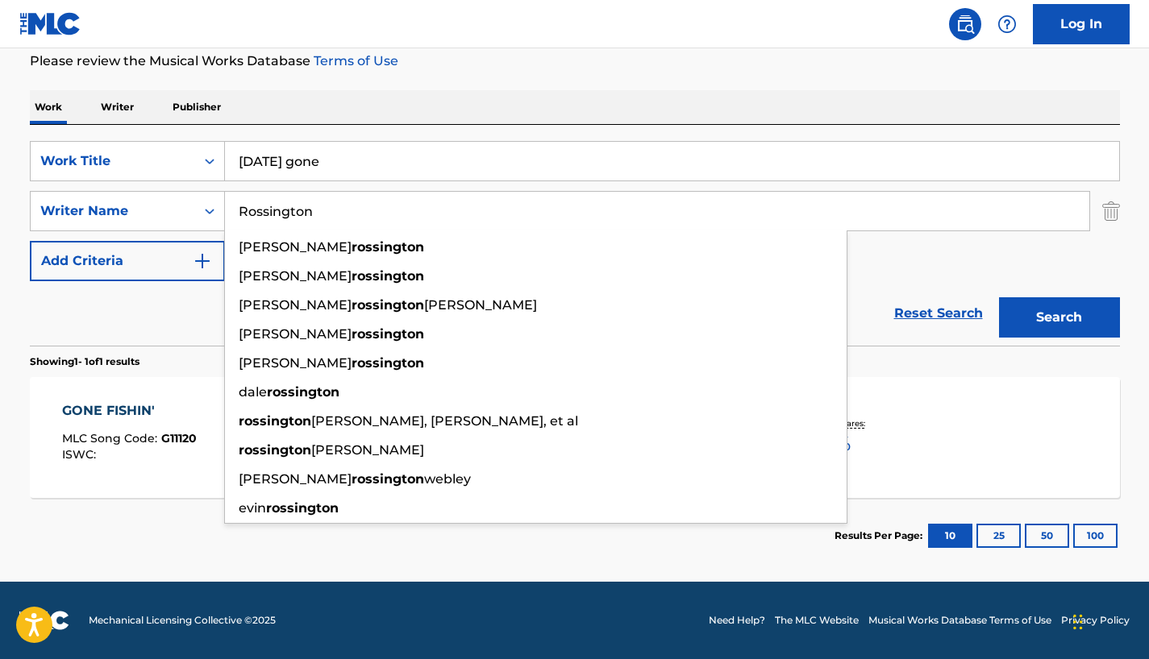
click at [344, 209] on input "Rossington" at bounding box center [657, 211] width 864 height 39
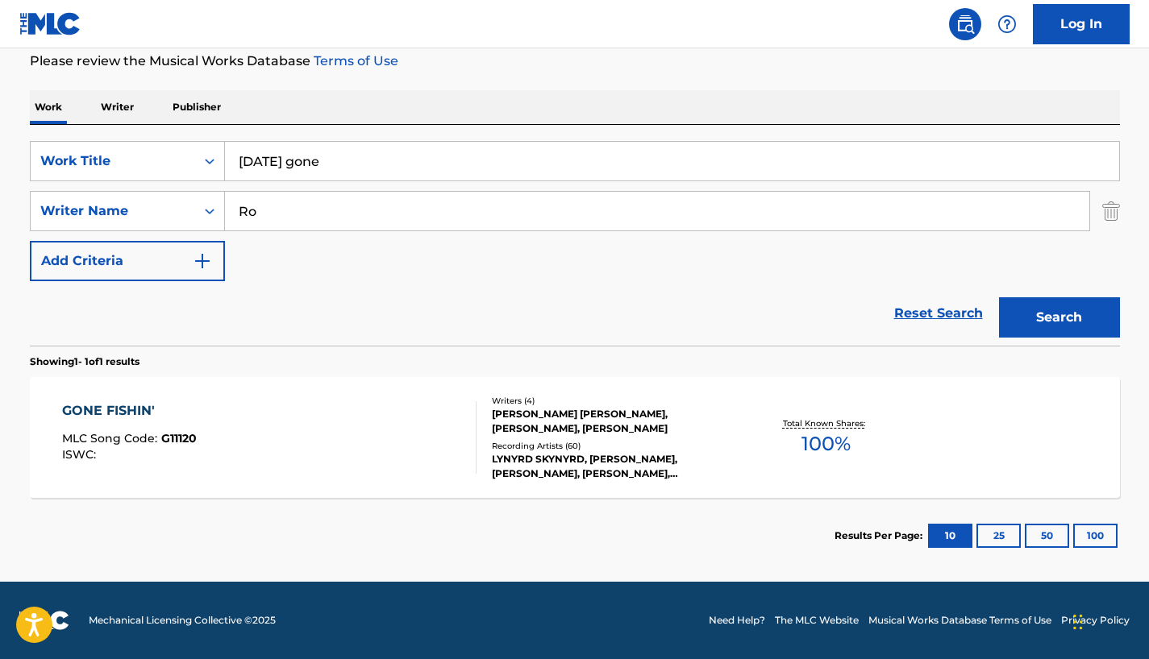
type input "R"
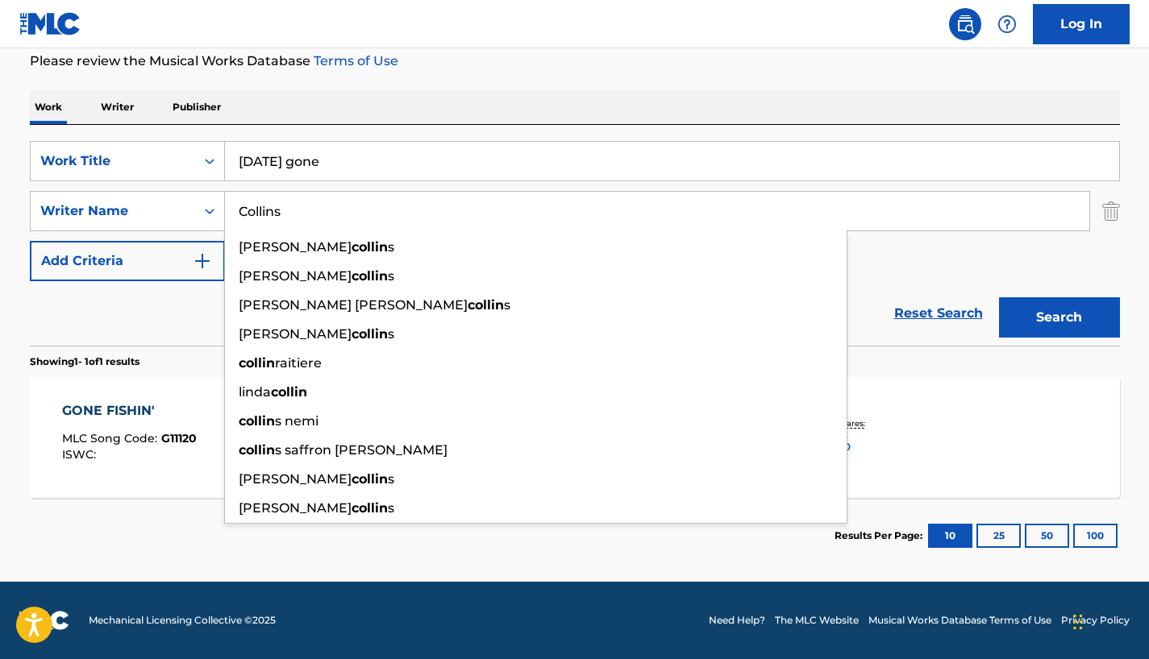
type input "Collins"
click at [999, 297] on button "Search" at bounding box center [1059, 317] width 121 height 40
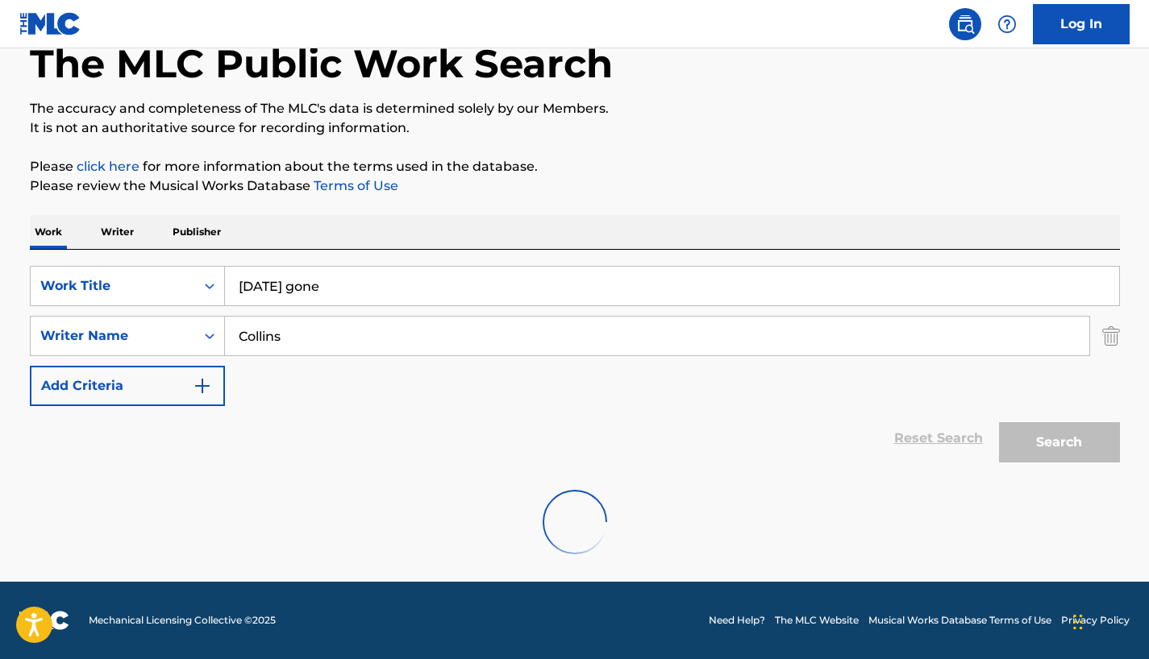
scroll to position [93, 0]
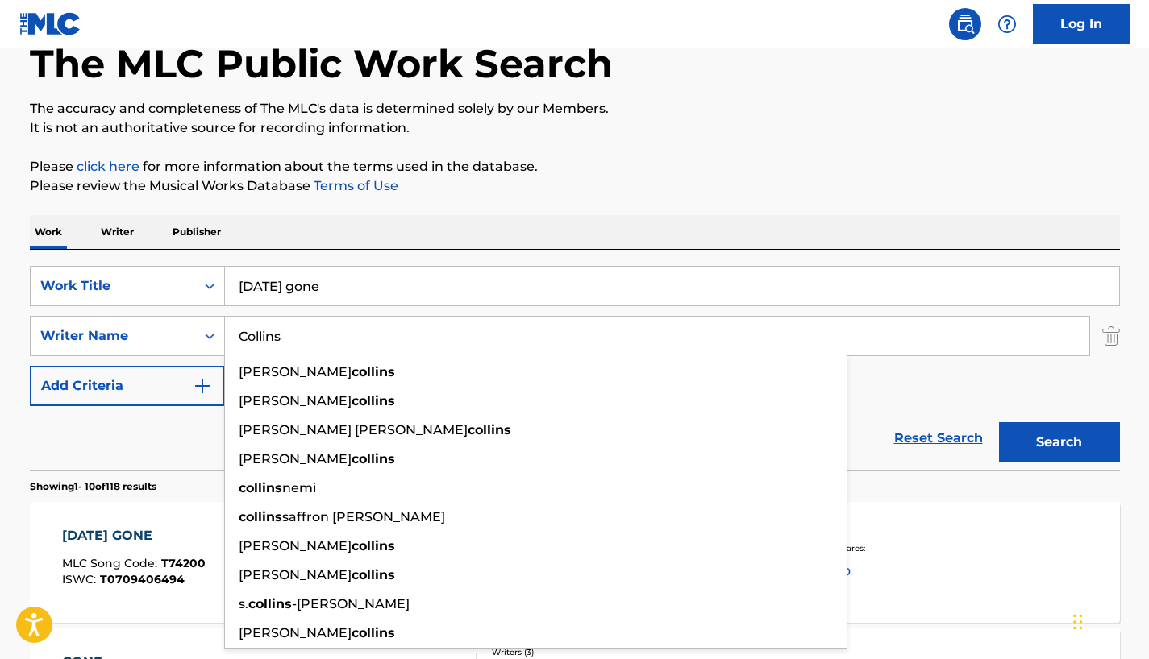
click at [158, 453] on div "Reset Search Search" at bounding box center [575, 438] width 1090 height 64
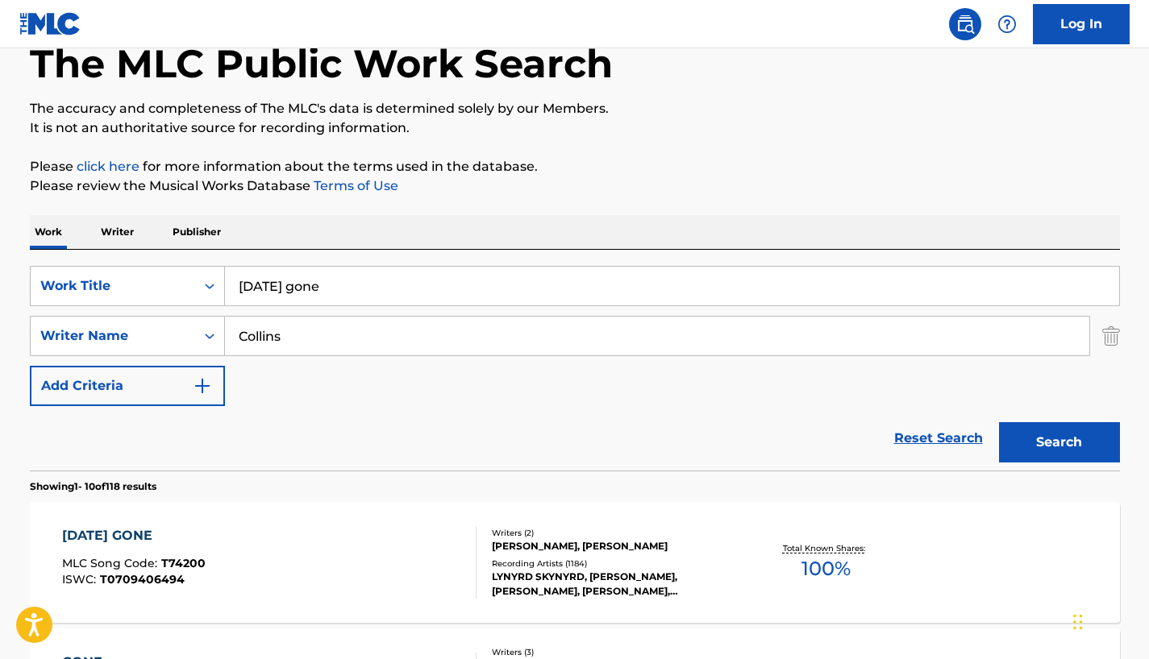
scroll to position [334, 0]
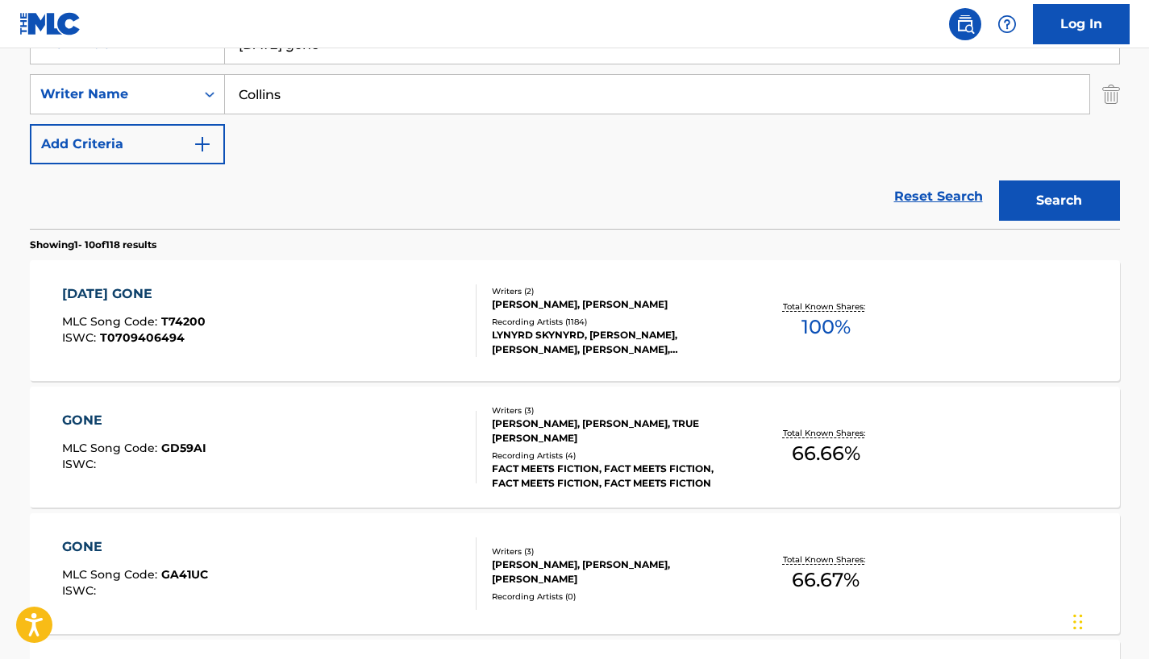
click at [102, 295] on div "[DATE] GONE" at bounding box center [133, 294] width 143 height 19
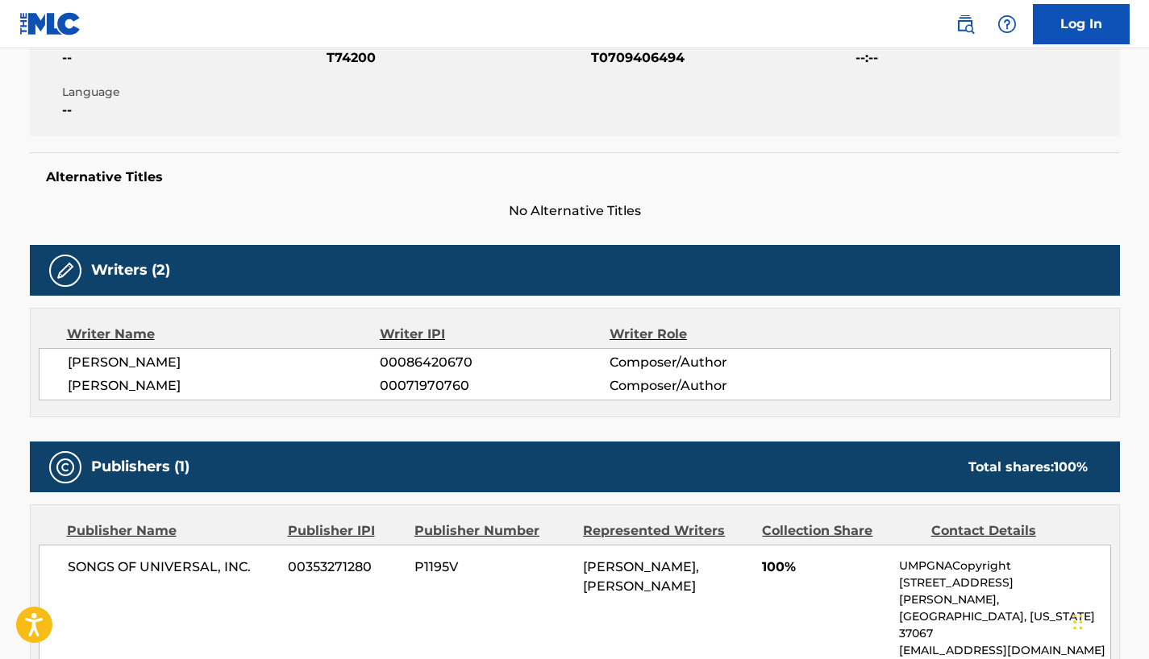
scroll to position [403, 0]
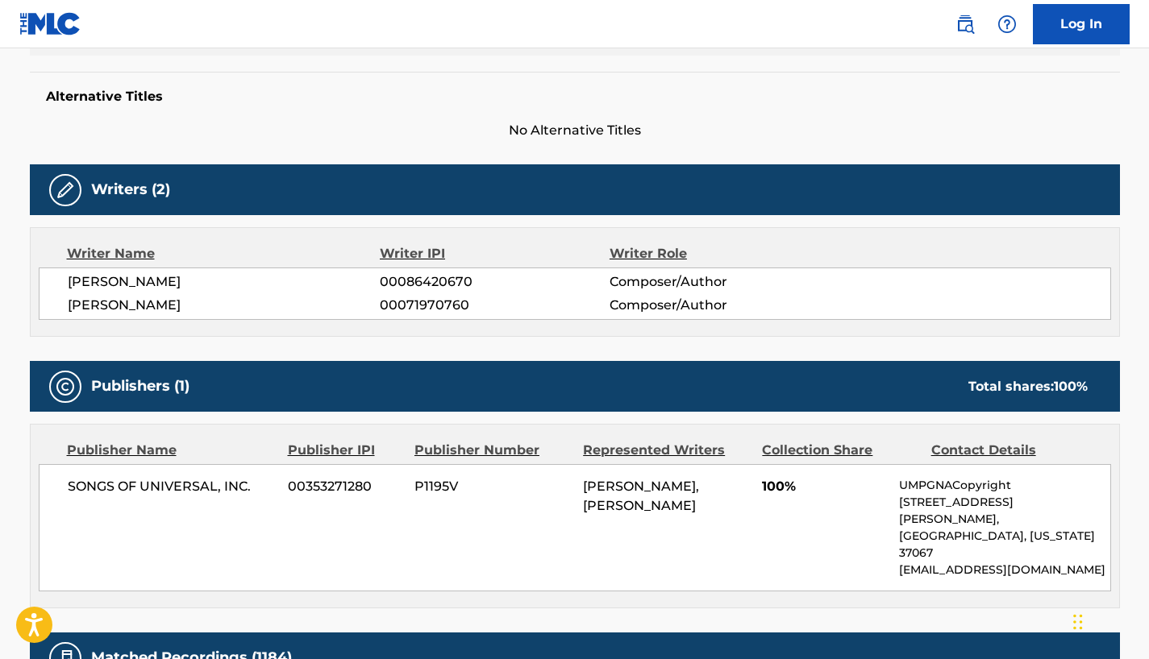
click at [323, 320] on div "Writer Name Writer IPI Writer Role [PERSON_NAME] 00086420670 Composer/Author [P…" at bounding box center [575, 282] width 1090 height 110
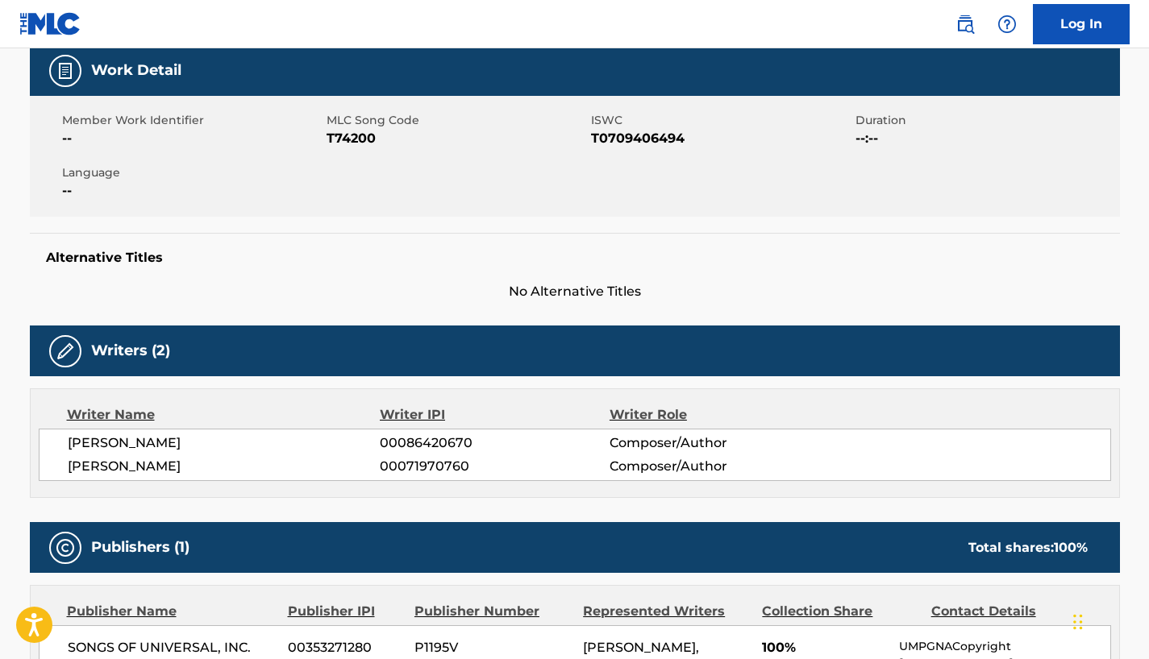
scroll to position [0, 0]
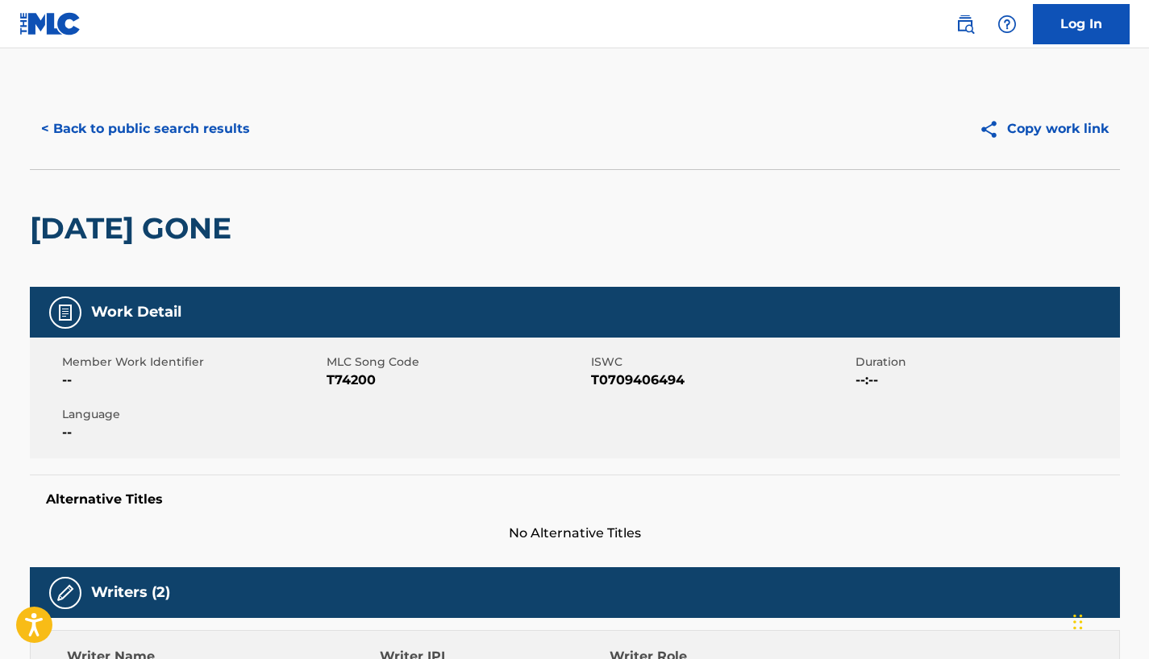
click at [97, 125] on button "< Back to public search results" at bounding box center [145, 129] width 231 height 40
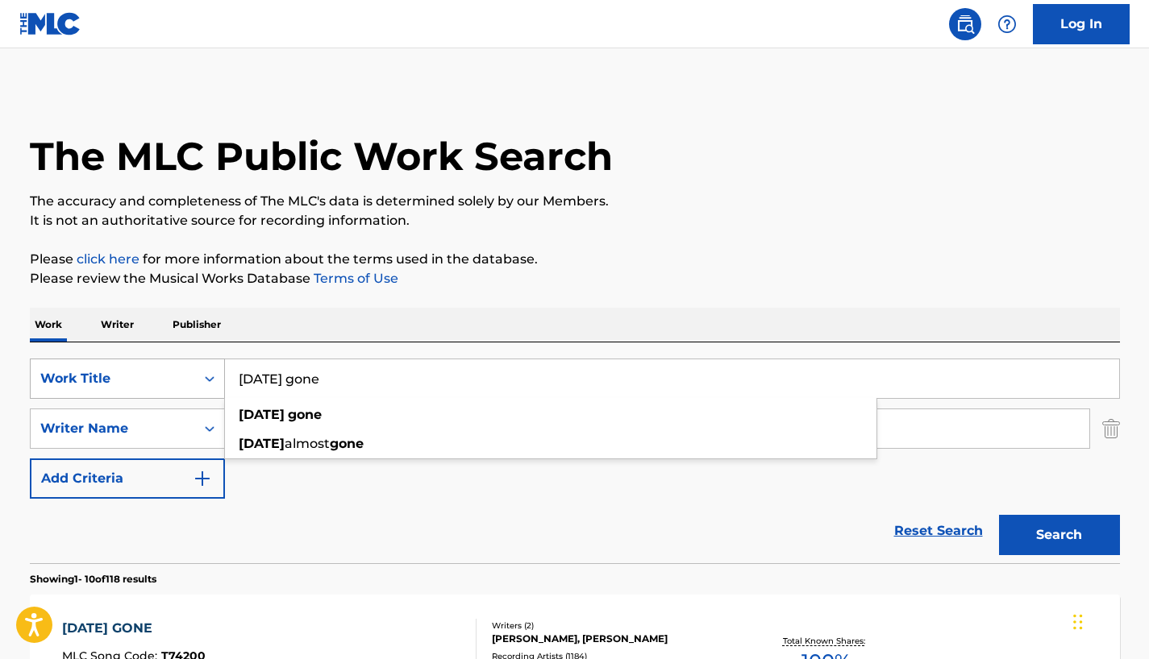
drag, startPoint x: 390, startPoint y: 381, endPoint x: 158, endPoint y: 367, distance: 232.6
click at [158, 367] on div "SearchWithCriteria137aa7b7-1359-410e-be00-a9ac0d39f88d Work Title [DATE] gone […" at bounding box center [575, 379] width 1090 height 40
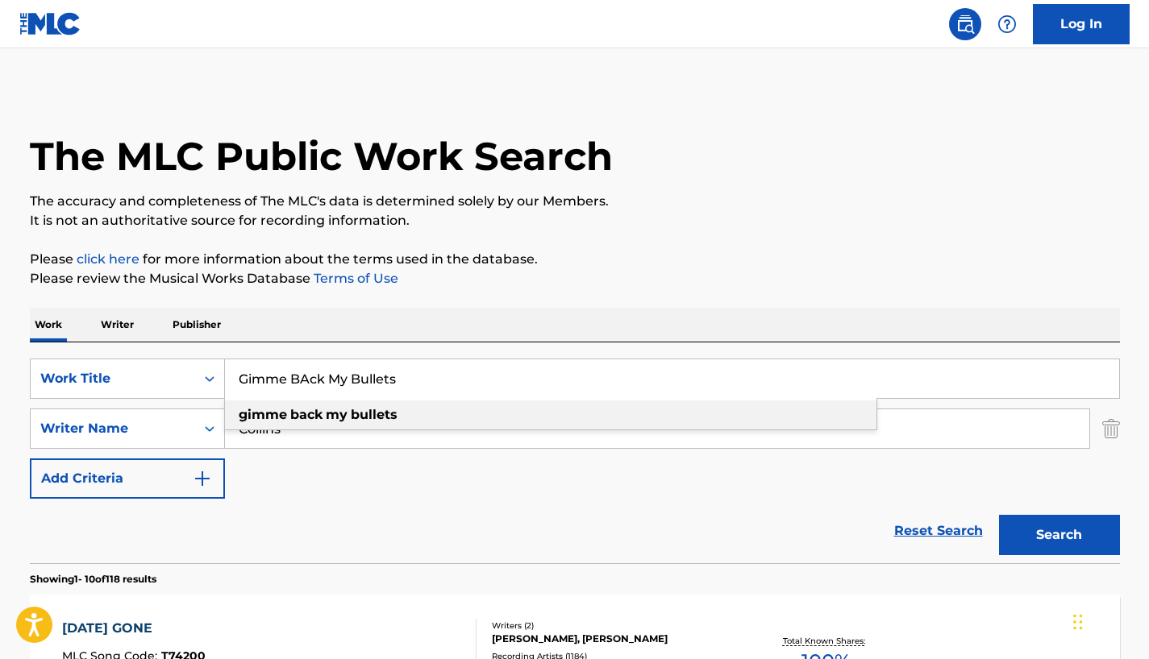
click at [248, 412] on strong "gimme" at bounding box center [263, 414] width 48 height 15
type input "gimme back my bullets"
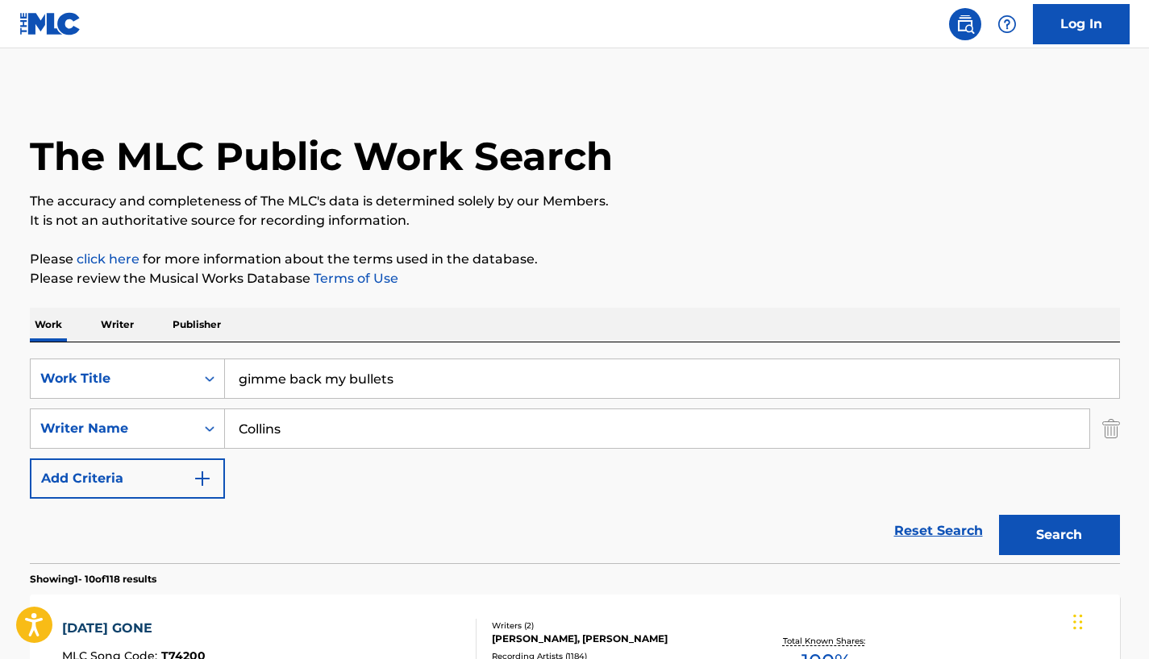
click at [1085, 548] on button "Search" at bounding box center [1059, 535] width 121 height 40
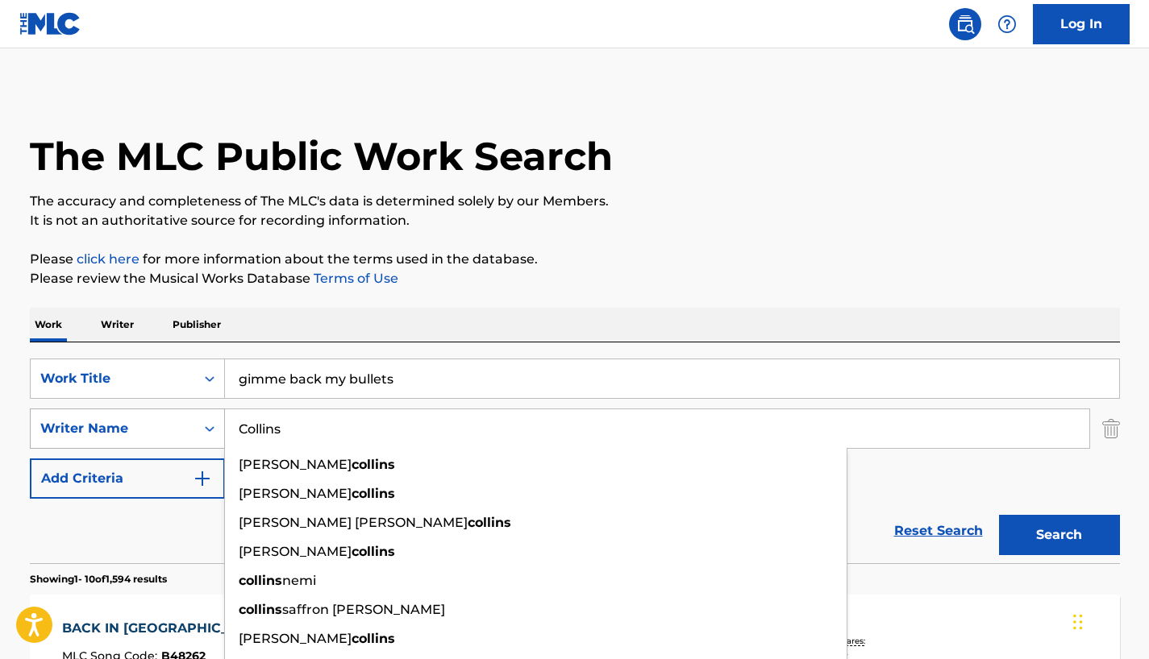
drag, startPoint x: 314, startPoint y: 440, endPoint x: 205, endPoint y: 434, distance: 109.8
click at [203, 438] on div "SearchWithCriteria17f020d8-0ed8-469c-9a4d-0742b9431969 Writer Name [PERSON_NAME…" at bounding box center [575, 429] width 1090 height 40
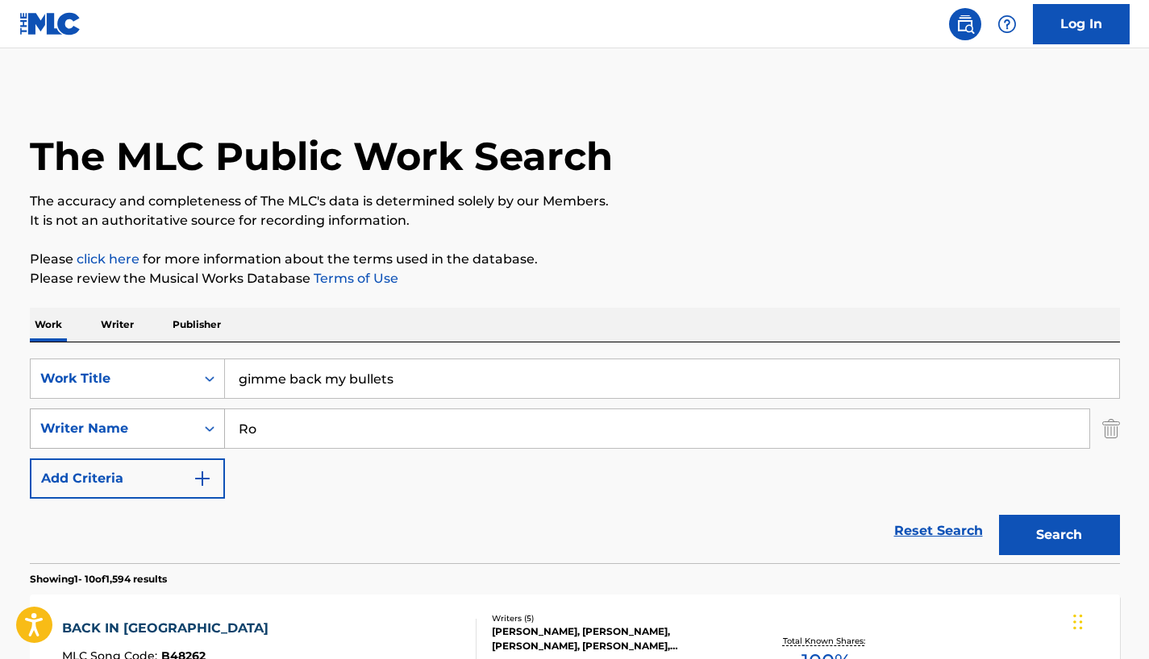
type input "R"
type input "c"
click at [877, 509] on div "Reset Search Search" at bounding box center [575, 531] width 1090 height 64
click at [1038, 528] on button "Search" at bounding box center [1059, 535] width 121 height 40
click at [306, 438] on input "Collins" at bounding box center [657, 428] width 864 height 39
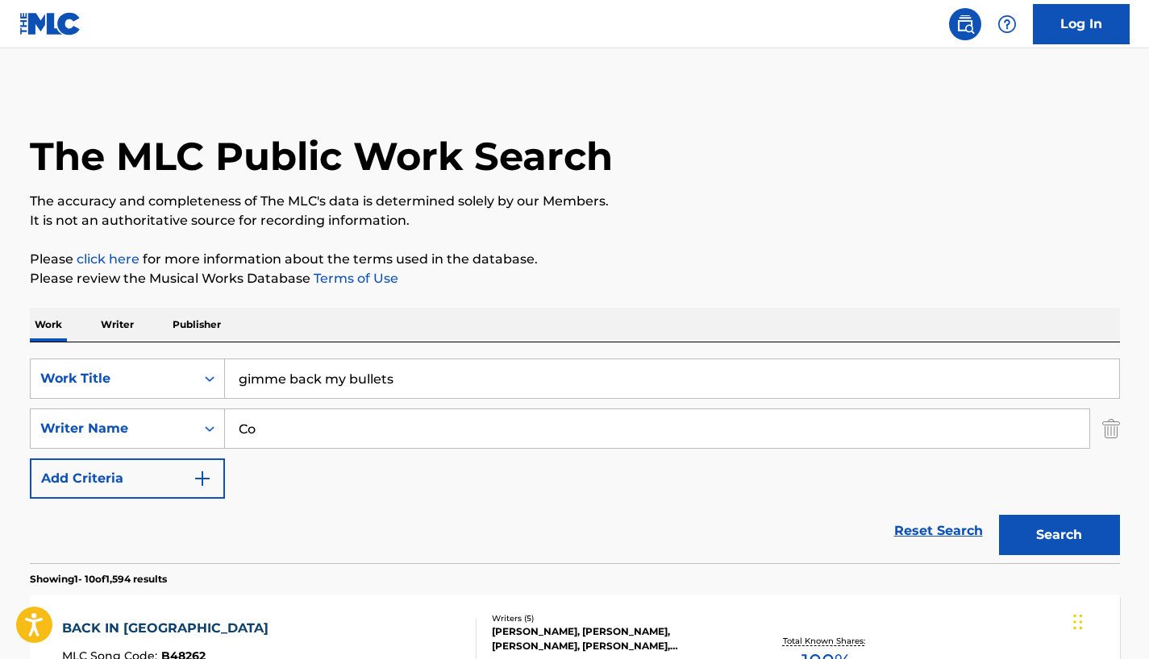
type input "C"
click at [264, 378] on input "gimme back my bullets" at bounding box center [672, 378] width 894 height 39
click at [291, 378] on input "give me back my bullets" at bounding box center [672, 378] width 894 height 39
type input "give me back my bullets"
click at [414, 471] on div "SearchWithCriteria137aa7b7-1359-410e-be00-a9ac0d39f88d Work Title give me back …" at bounding box center [575, 429] width 1090 height 140
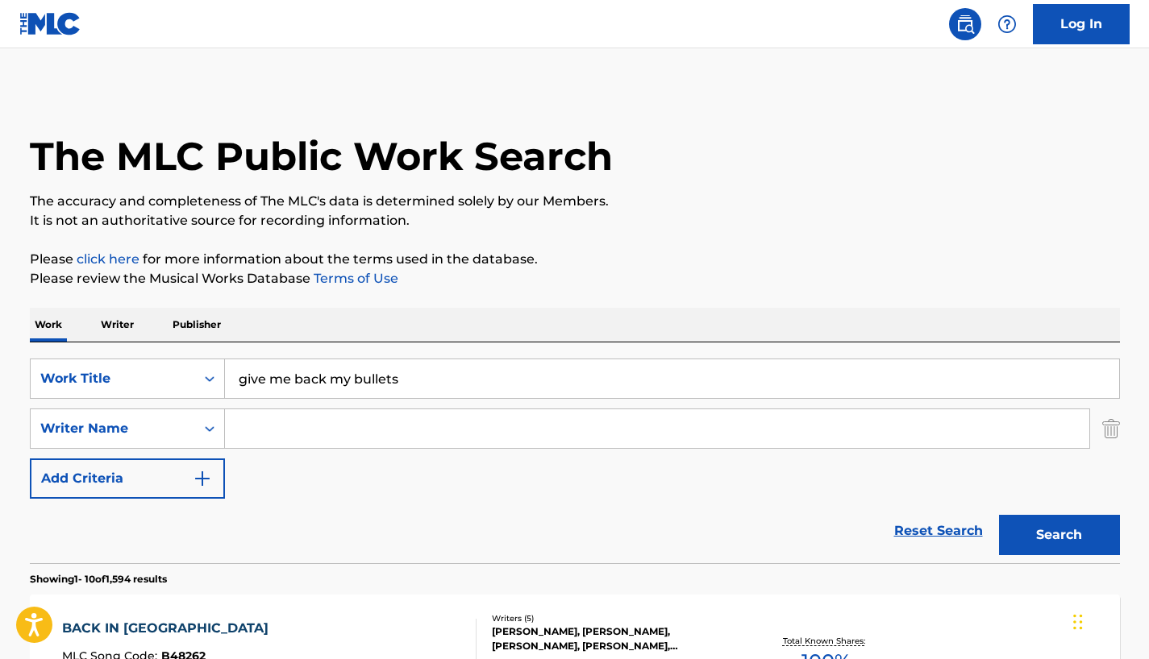
click at [376, 438] on input "Search Form" at bounding box center [657, 428] width 864 height 39
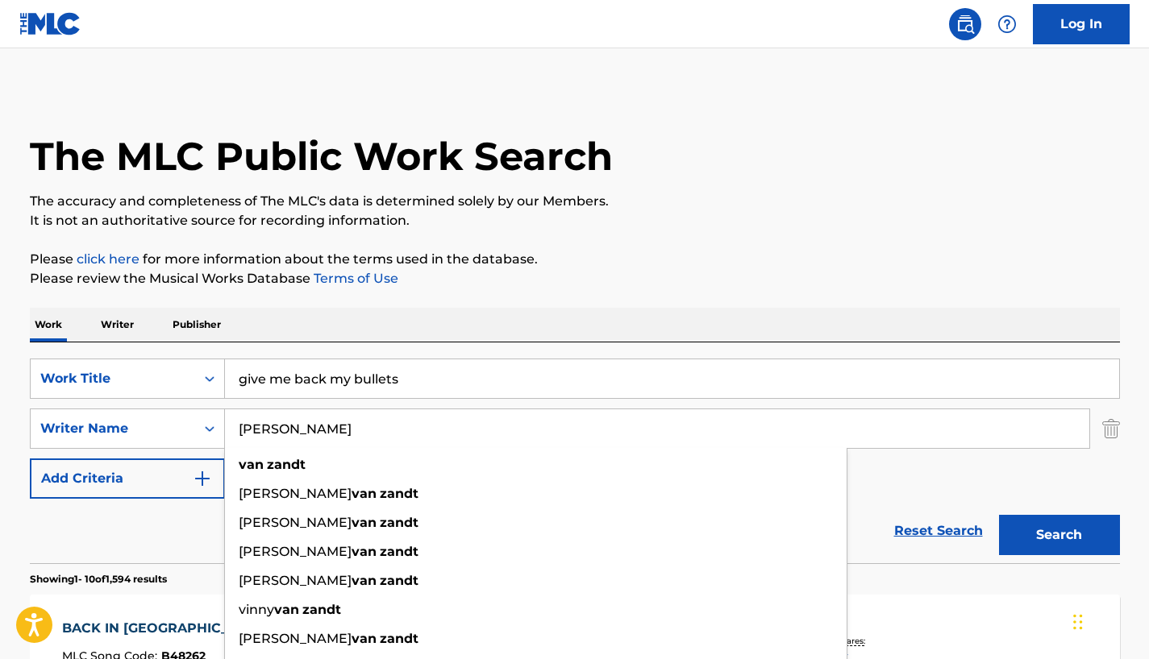
type input "[PERSON_NAME]"
click at [999, 515] on button "Search" at bounding box center [1059, 535] width 121 height 40
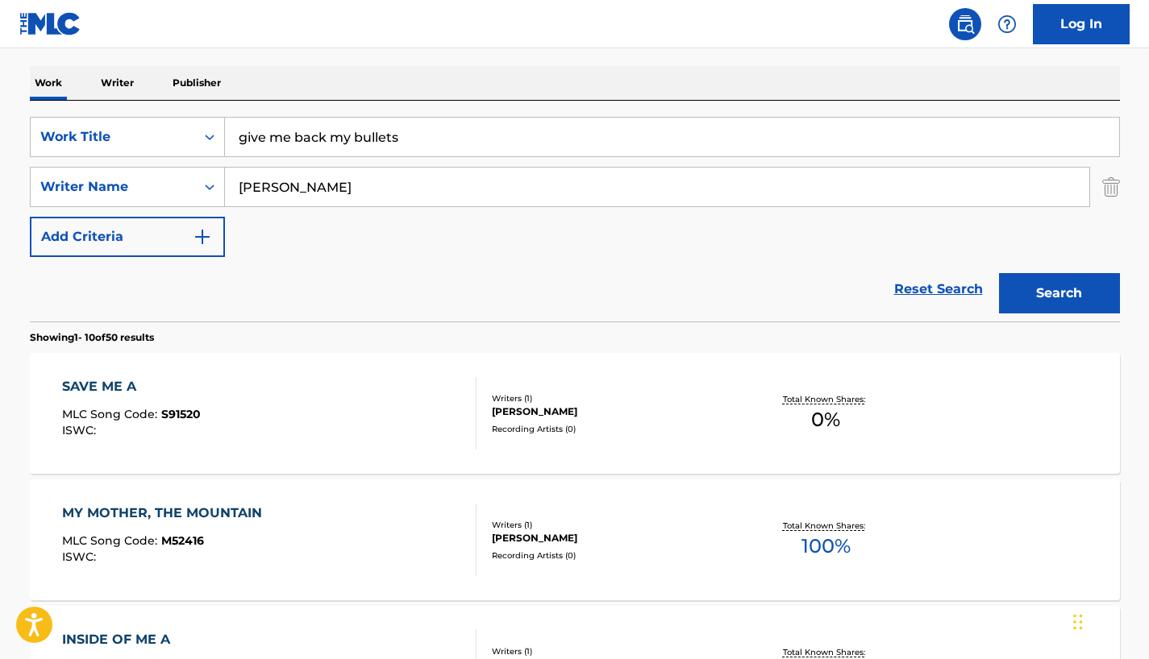
scroll to position [322, 0]
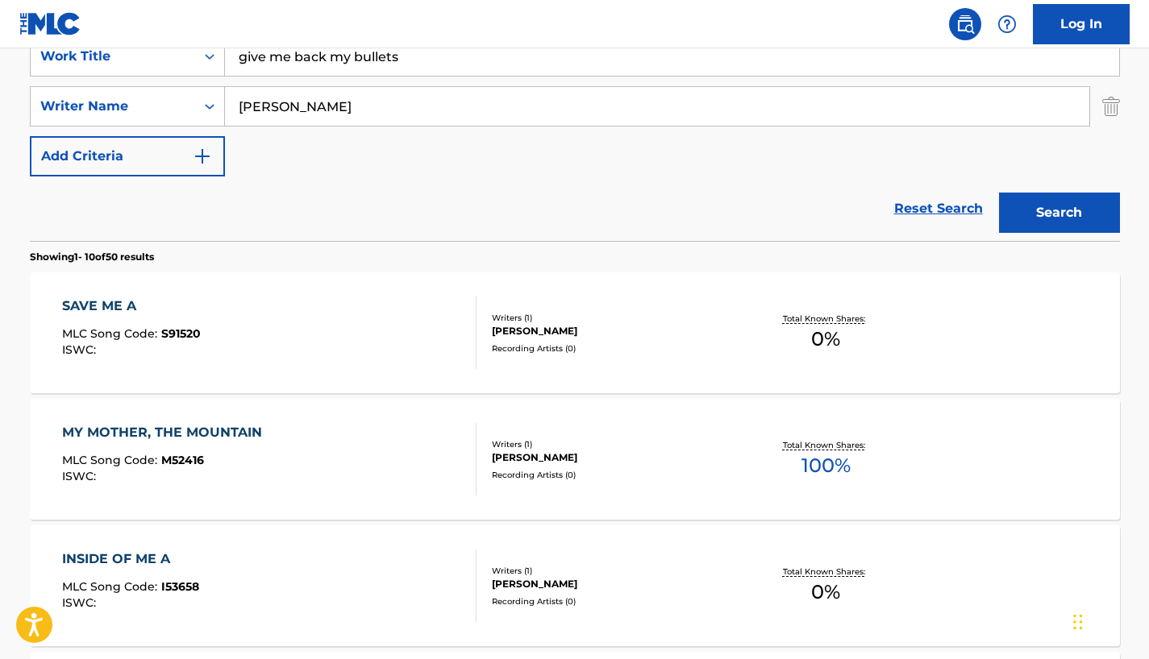
click at [297, 106] on input "[PERSON_NAME]" at bounding box center [657, 106] width 864 height 39
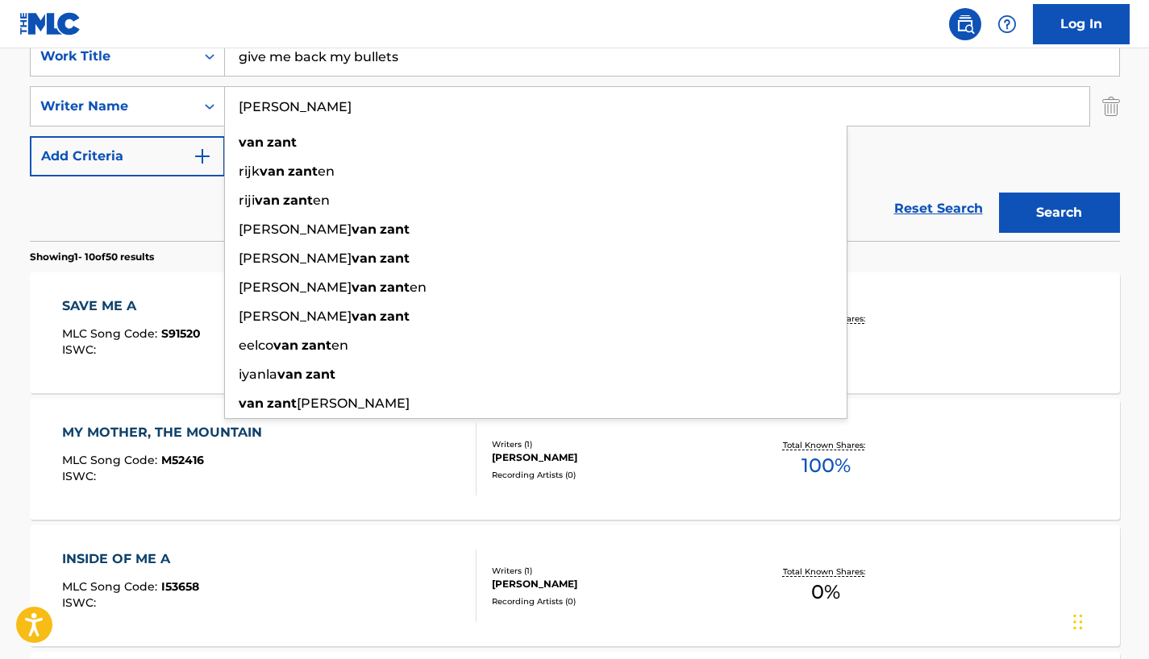
type input "[PERSON_NAME]"
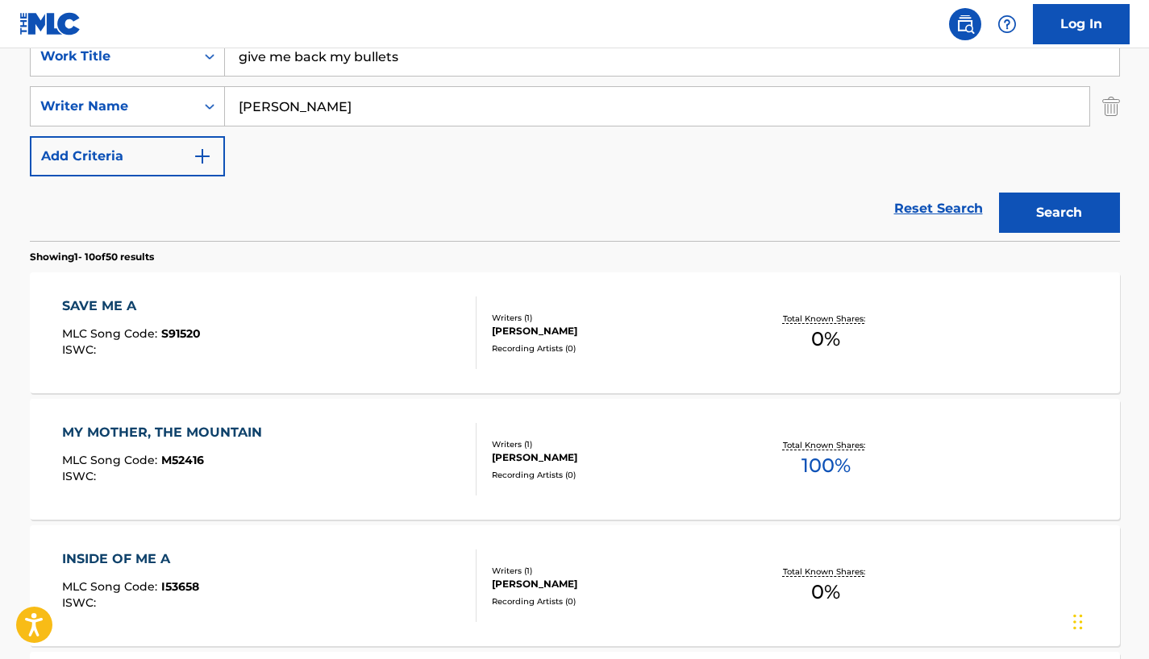
click at [1045, 221] on button "Search" at bounding box center [1059, 213] width 121 height 40
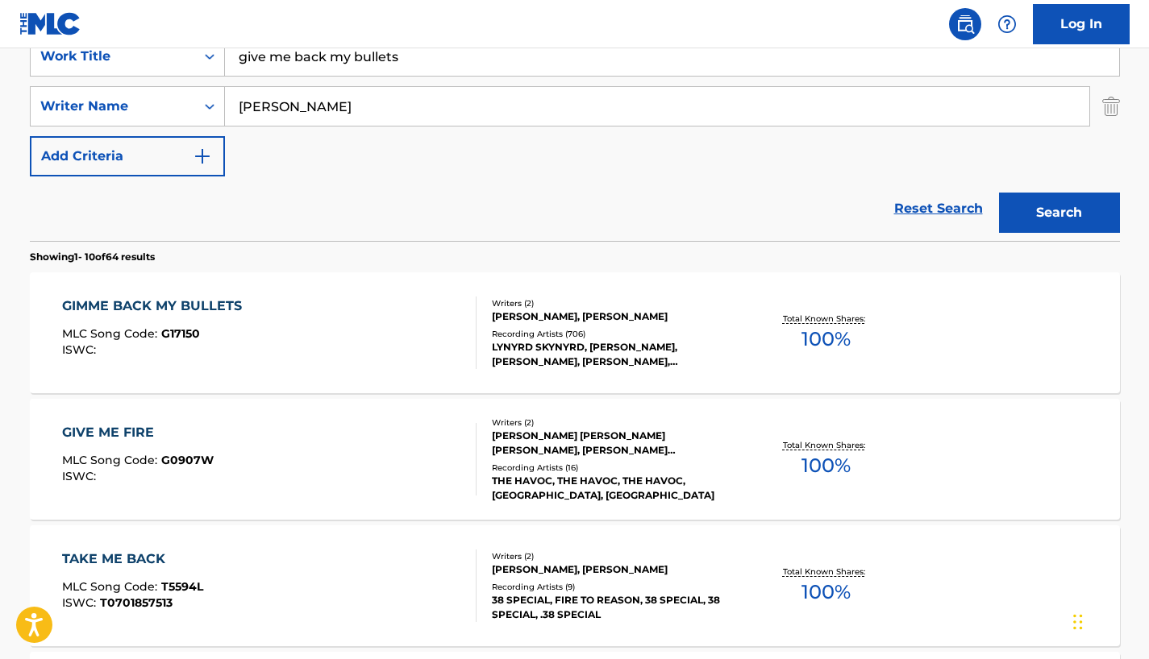
click at [235, 304] on div "GIMME BACK MY BULLETS" at bounding box center [156, 306] width 188 height 19
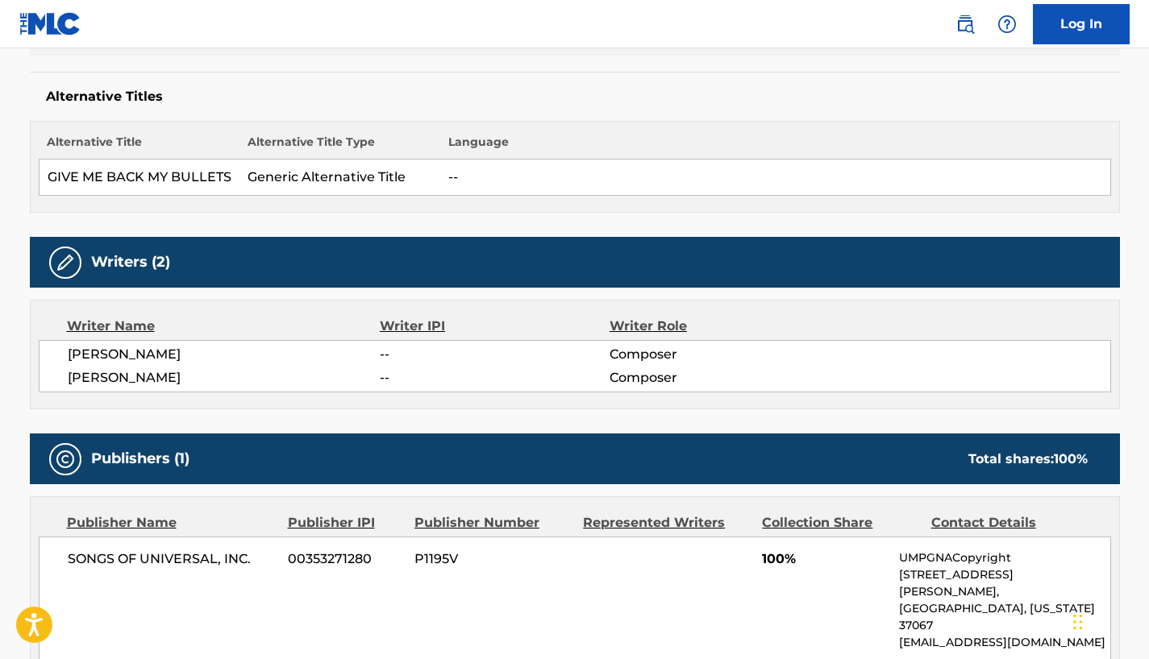
scroll to position [484, 0]
